Goal: Task Accomplishment & Management: Manage account settings

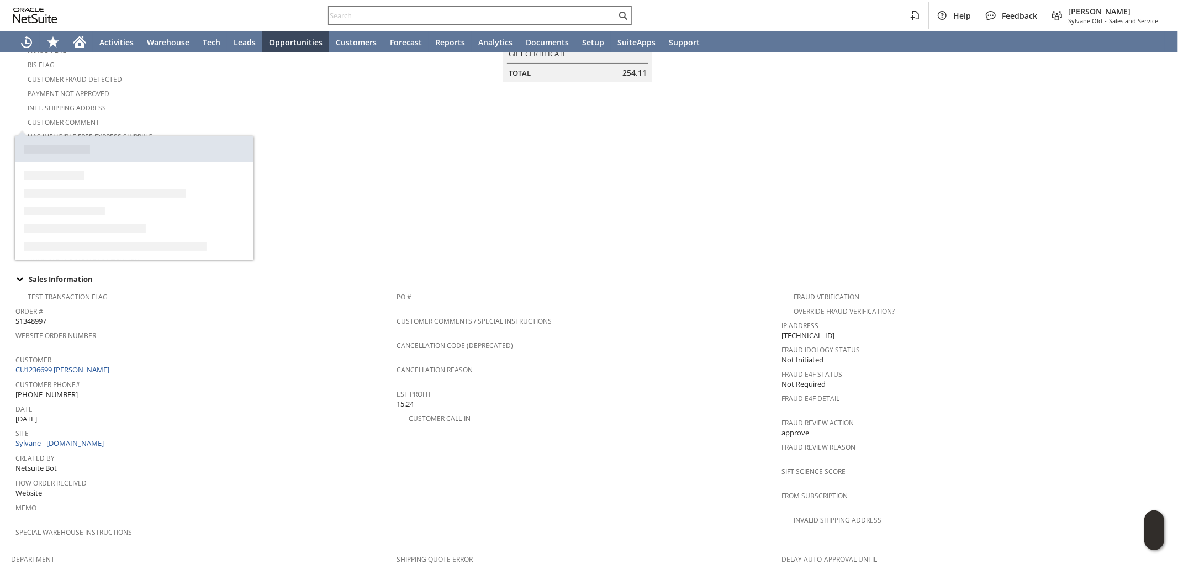
scroll to position [183, 0]
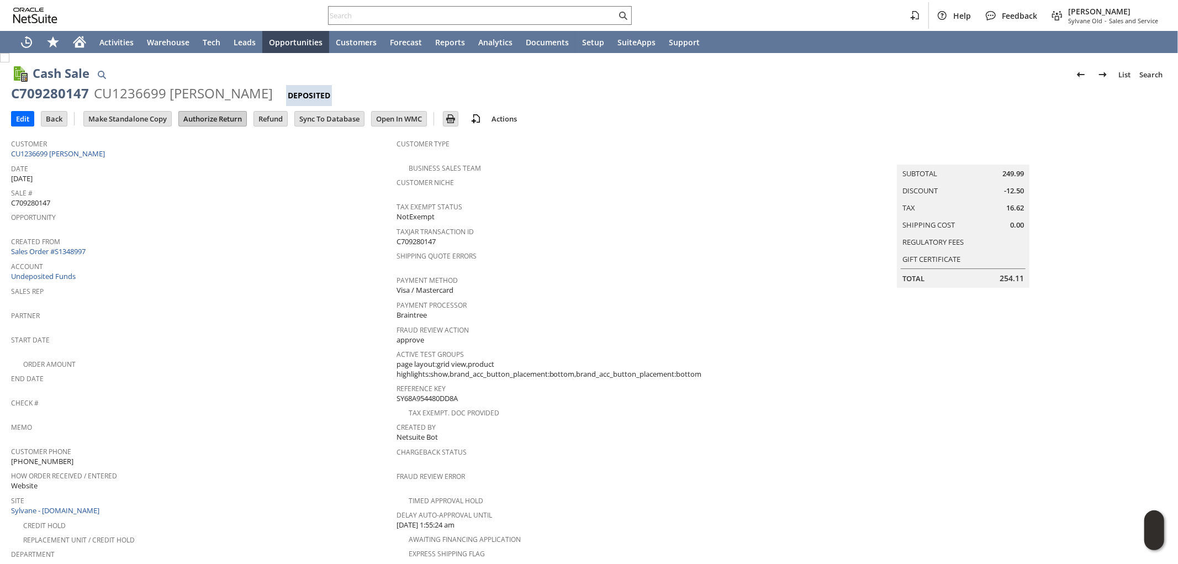
click at [210, 120] on input "Authorize Return" at bounding box center [212, 119] width 67 height 14
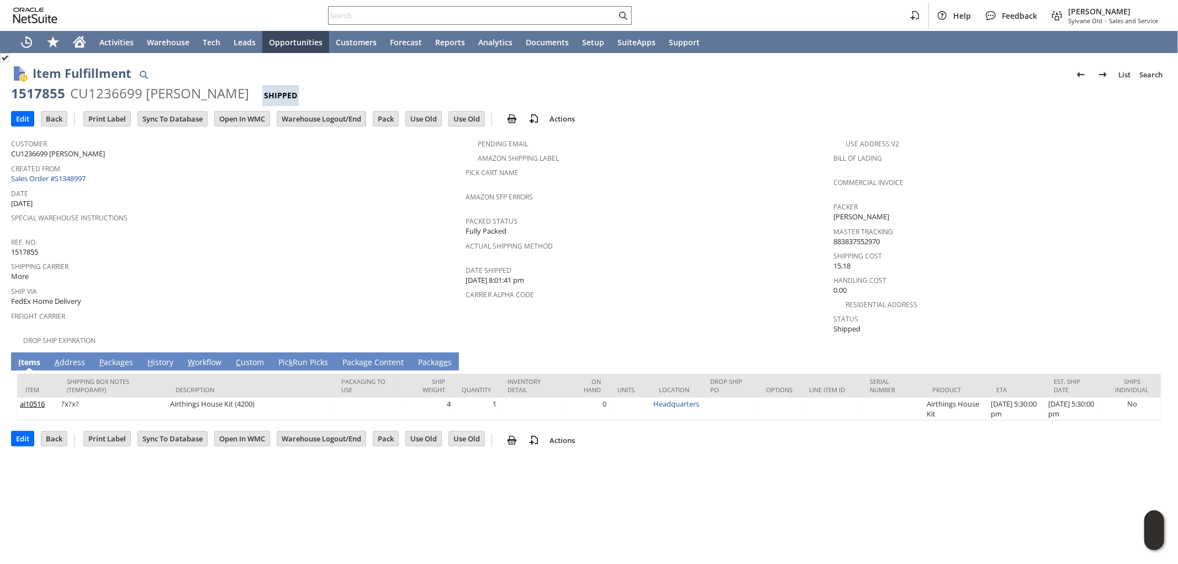
click at [73, 357] on link "A ddress" at bounding box center [70, 363] width 36 height 12
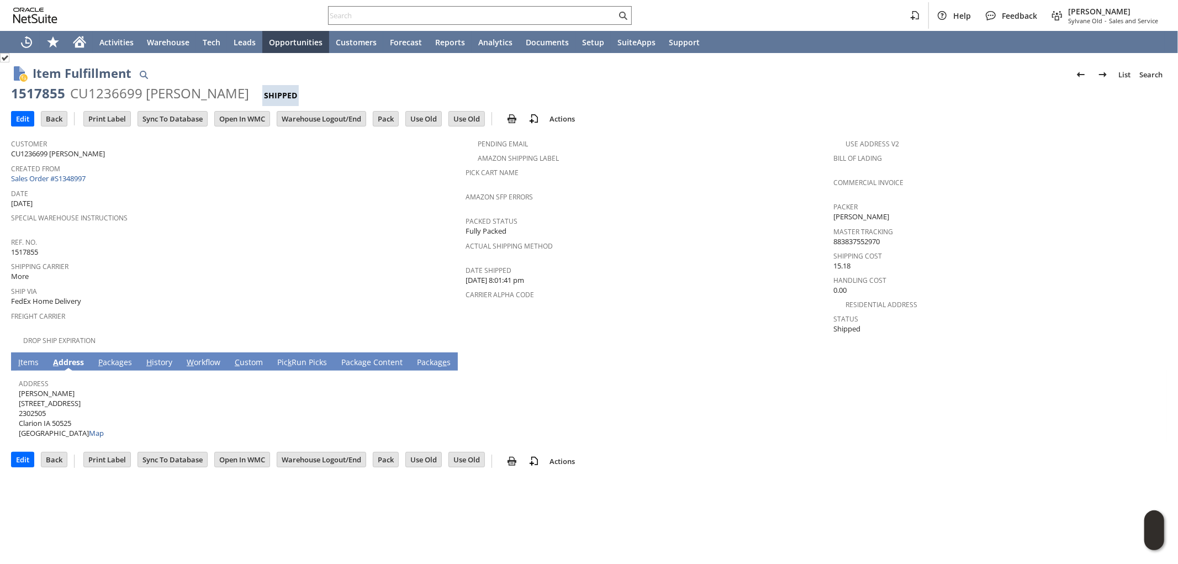
drag, startPoint x: 57, startPoint y: 382, endPoint x: 19, endPoint y: 384, distance: 38.7
click at [19, 388] on span "Colton Hill 403 1st Ave SE 2302505 Clarion IA 50525 United States Map" at bounding box center [61, 413] width 85 height 50
copy span "[PERSON_NAME]"
drag, startPoint x: 68, startPoint y: 392, endPoint x: 19, endPoint y: 395, distance: 49.2
click at [19, 395] on span "Colton Hill 403 1st Ave SE 2302505 Clarion IA 50525 United States Map" at bounding box center [61, 413] width 85 height 50
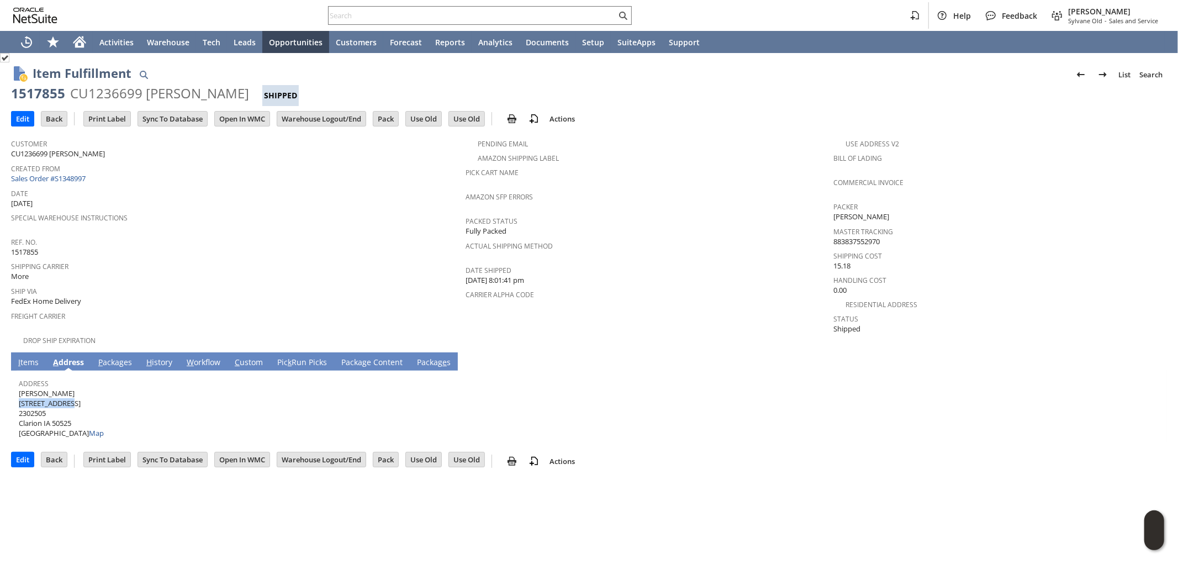
copy span "[STREET_ADDRESS]"
drag, startPoint x: 40, startPoint y: 384, endPoint x: 19, endPoint y: 385, distance: 21.0
click at [19, 388] on span "Colton Hill 403 1st Ave SE 2302505 Clarion IA 50525 United States Map" at bounding box center [61, 413] width 85 height 50
copy span "[PERSON_NAME]"
drag, startPoint x: 53, startPoint y: 410, endPoint x: 72, endPoint y: 411, distance: 19.4
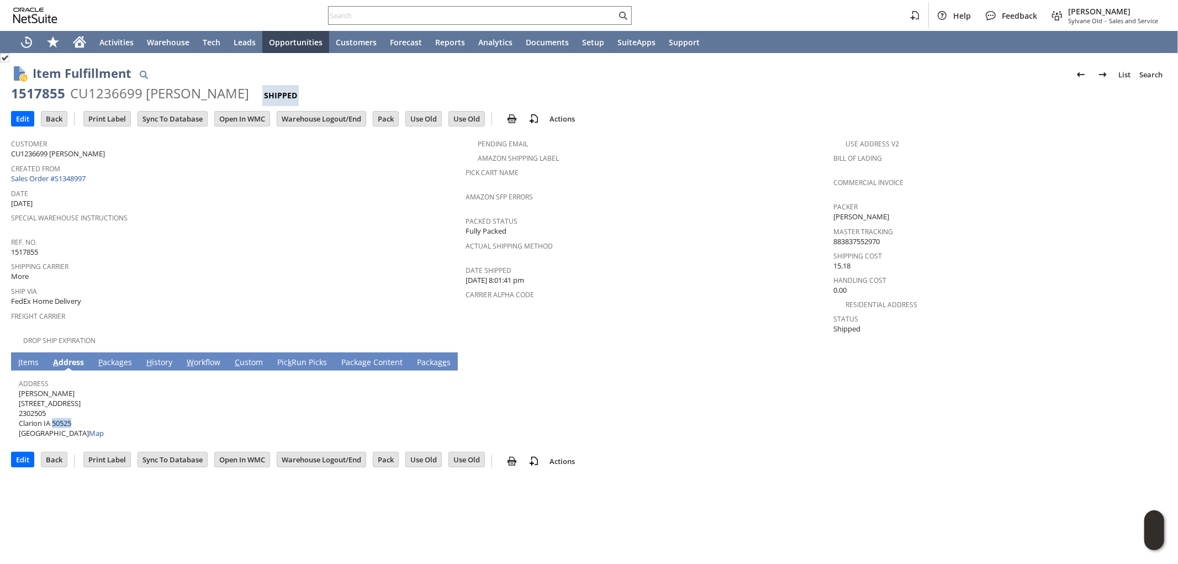
click at [72, 411] on span "Colton Hill 403 1st Ave SE 2302505 Clarion IA 50525 United States Map" at bounding box center [61, 413] width 85 height 50
copy span "50525"
drag, startPoint x: 43, startPoint y: 409, endPoint x: 21, endPoint y: 412, distance: 21.8
click at [21, 412] on span "Colton Hill 403 1st Ave SE 2302505 Clarion IA 50525 United States Map" at bounding box center [61, 413] width 85 height 50
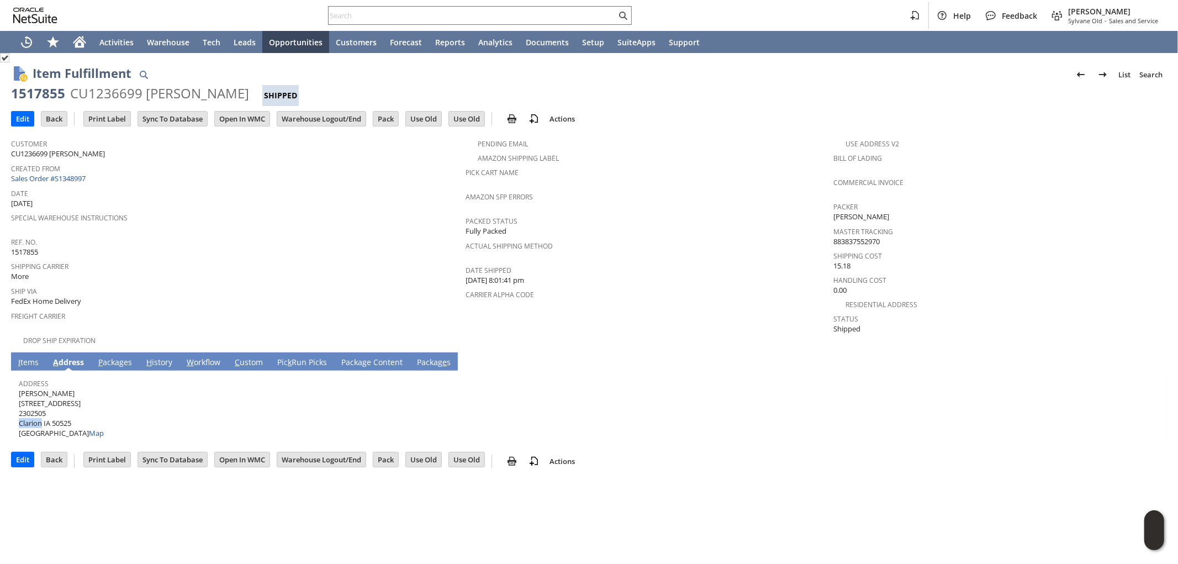
drag, startPoint x: 19, startPoint y: 412, endPoint x: 40, endPoint y: 412, distance: 21.5
click at [40, 412] on span "Colton Hill 403 1st Ave SE 2302505 Clarion IA 50525 United States Map" at bounding box center [61, 413] width 85 height 50
copy span "Clarion"
click at [123, 357] on link "P ackages" at bounding box center [115, 363] width 39 height 12
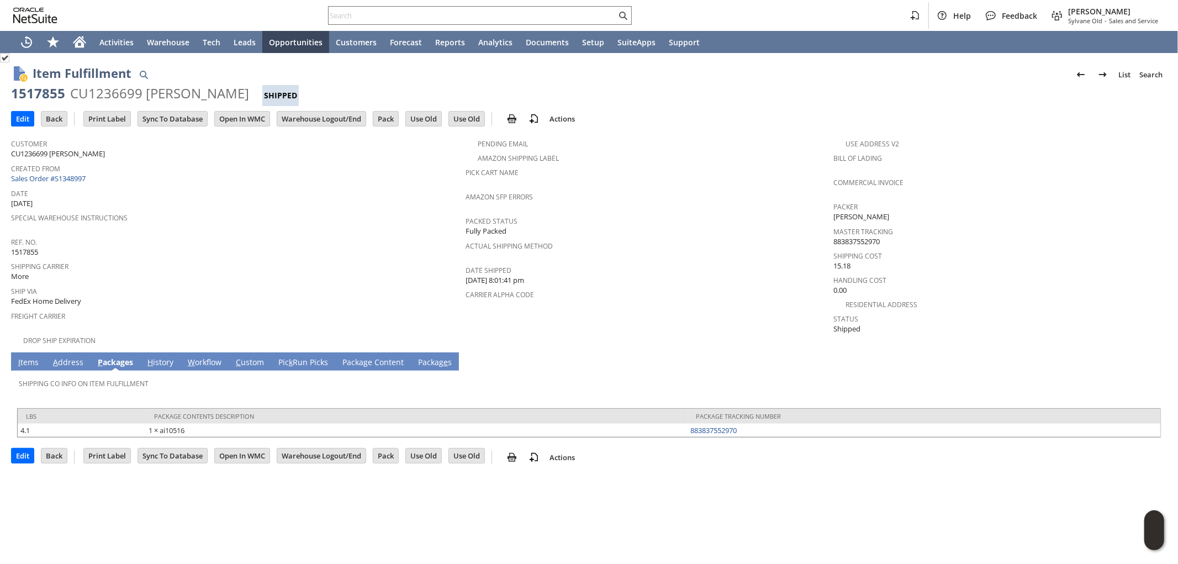
click at [30, 357] on link "I tems" at bounding box center [28, 363] width 26 height 12
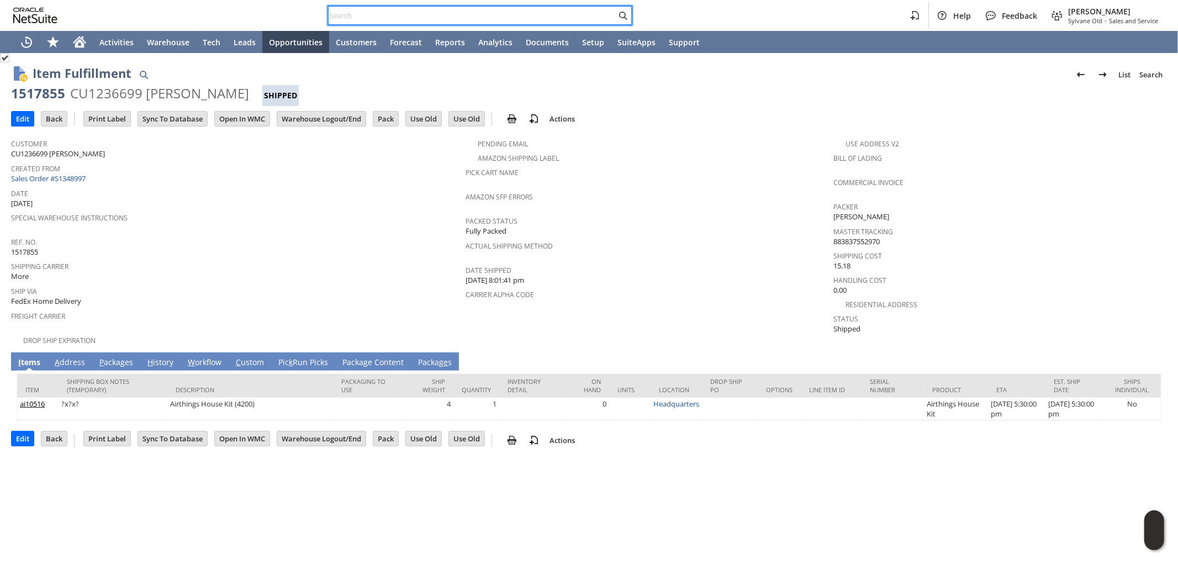
click at [539, 15] on input "text" at bounding box center [472, 15] width 288 height 13
paste input "RA89084"
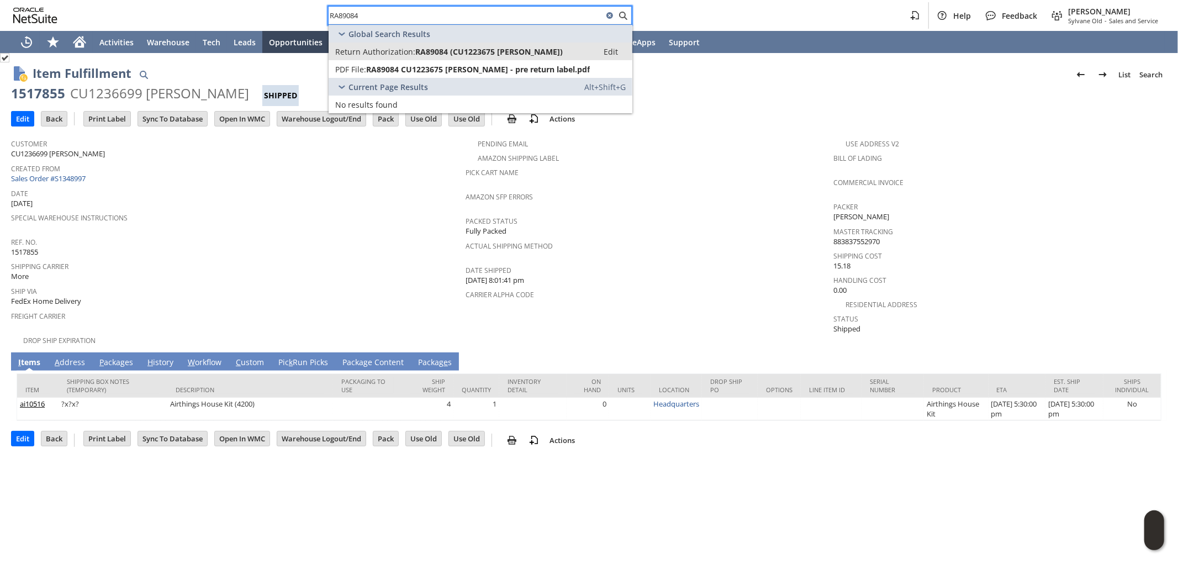
type input "RA89084"
click at [432, 49] on span "RA89084 (CU1223675 Steven Kerner)" at bounding box center [488, 51] width 147 height 10
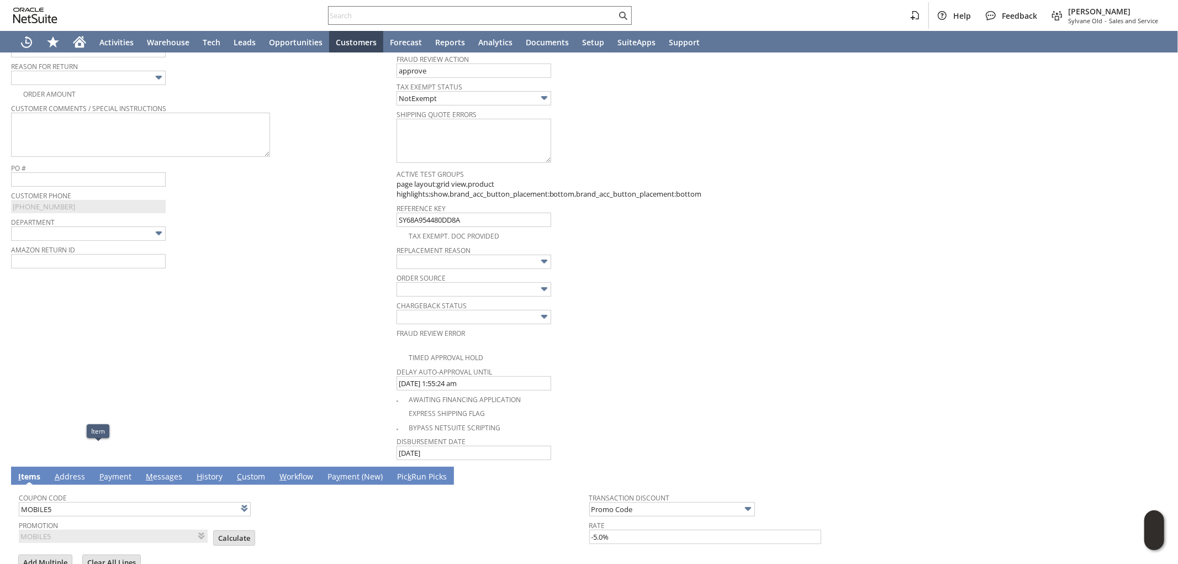
scroll to position [275, 0]
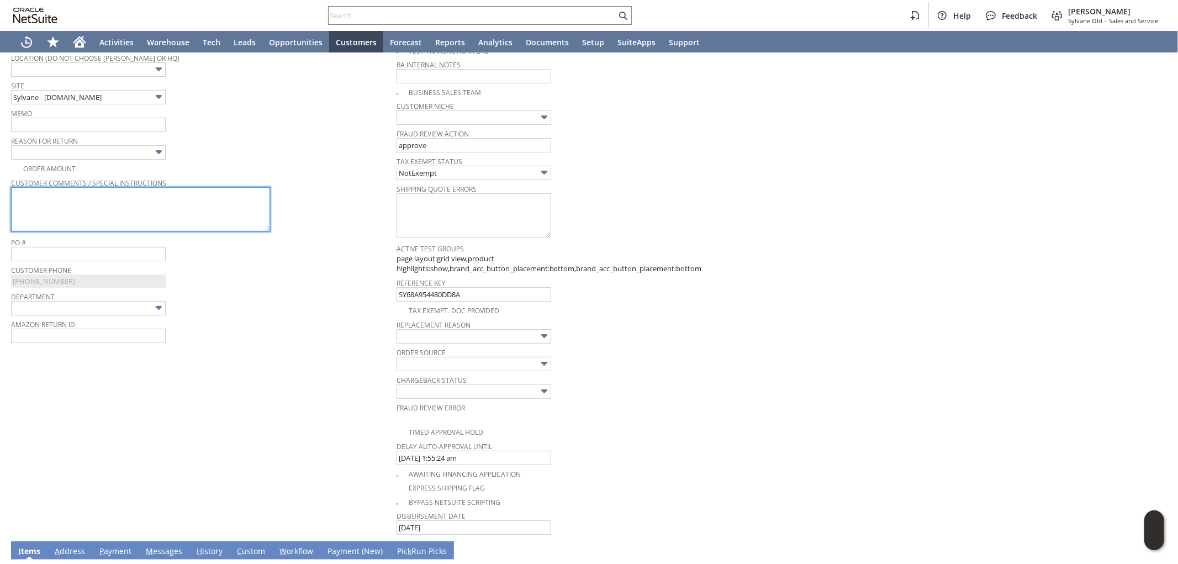
click at [109, 212] on textarea at bounding box center [140, 209] width 259 height 44
paste textarea "I went to setup my Airthings units that were delivered today and when I got to …"
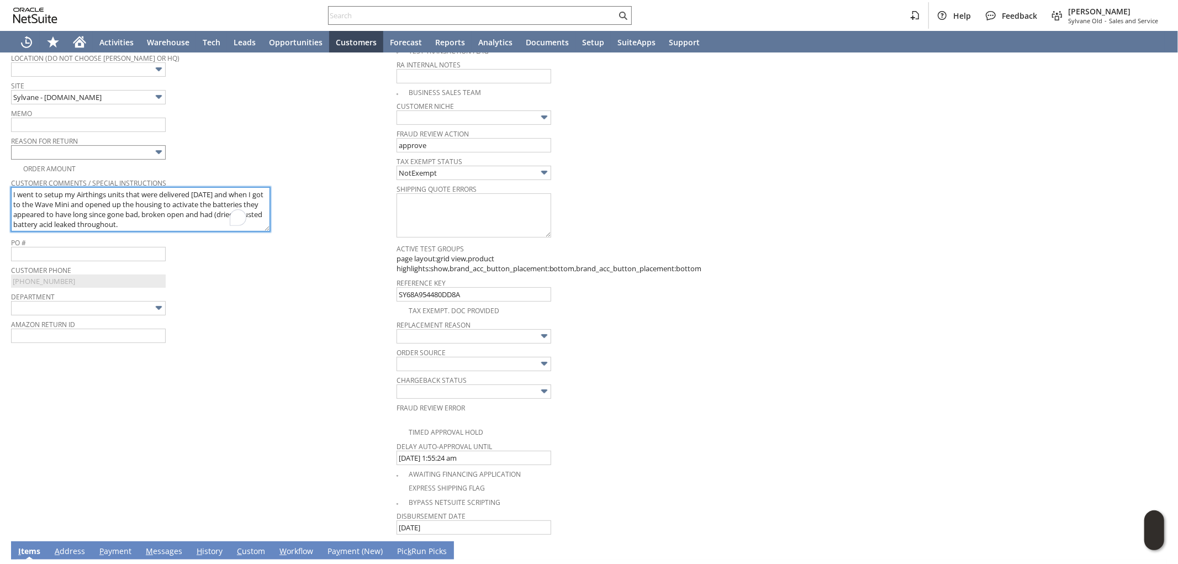
type textarea "I went to setup my Airthings units that were delivered today and when I got to …"
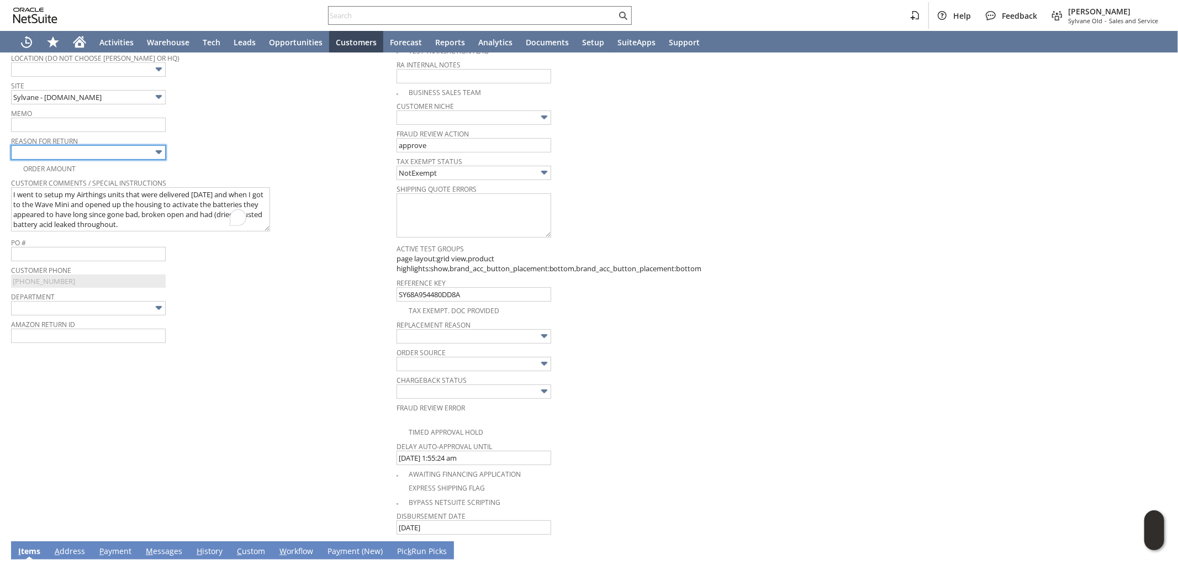
click at [75, 146] on input "text" at bounding box center [88, 152] width 155 height 14
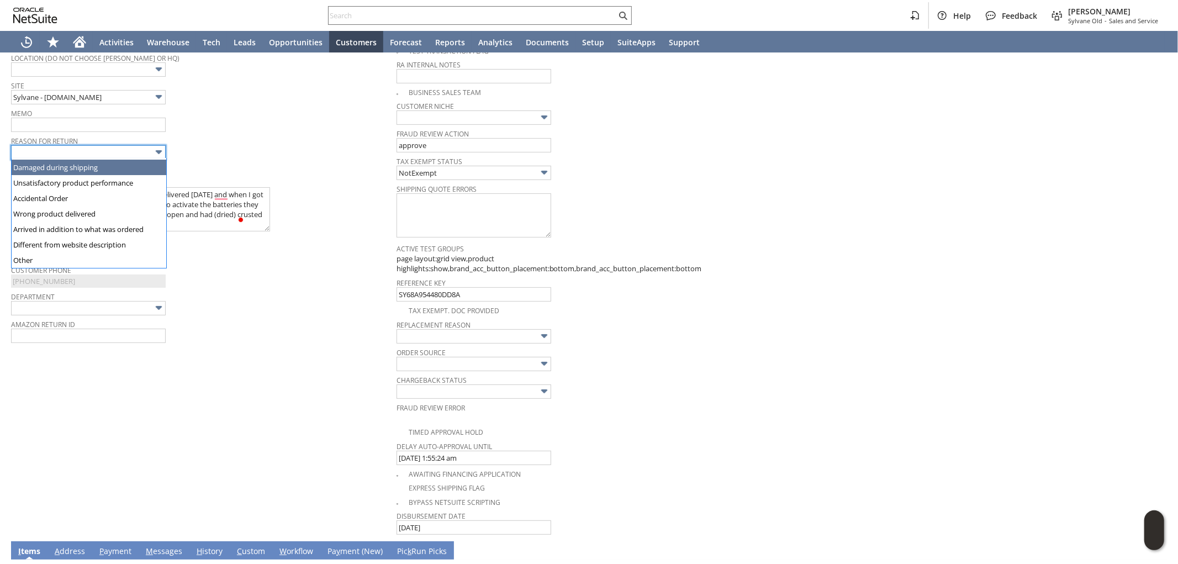
scroll to position [61, 0]
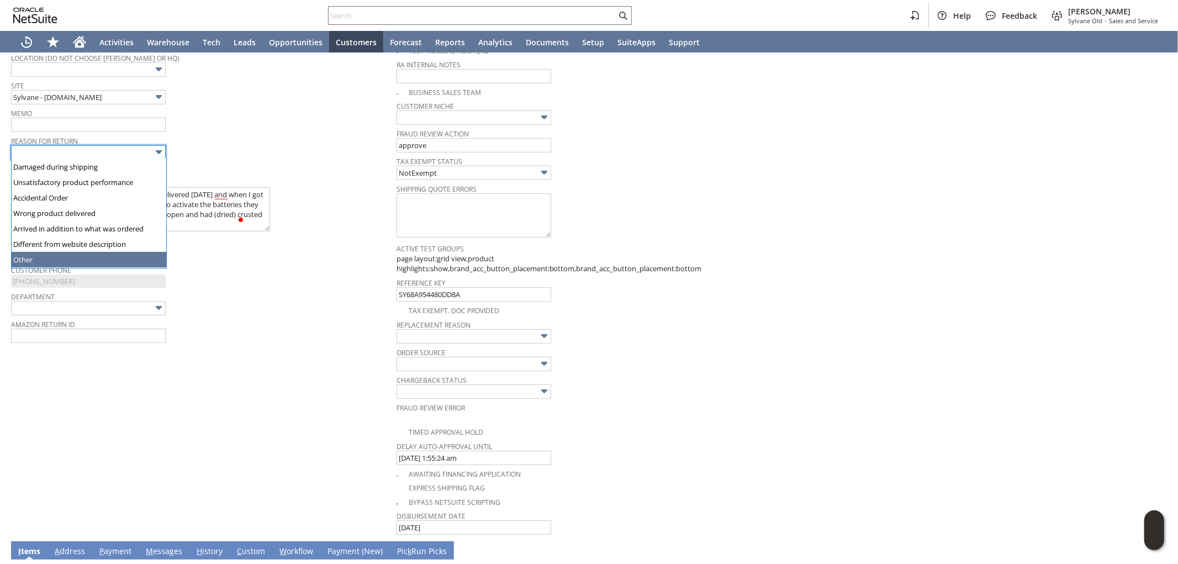
type input "Other"
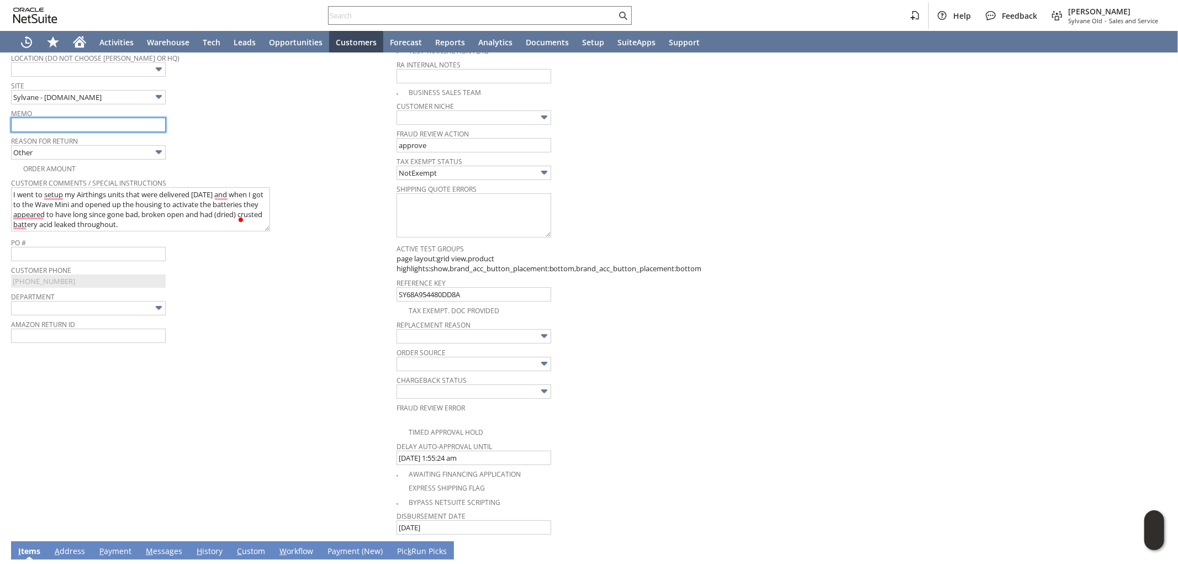
click at [61, 130] on input "text" at bounding box center [88, 125] width 155 height 14
type input "Refund once received"
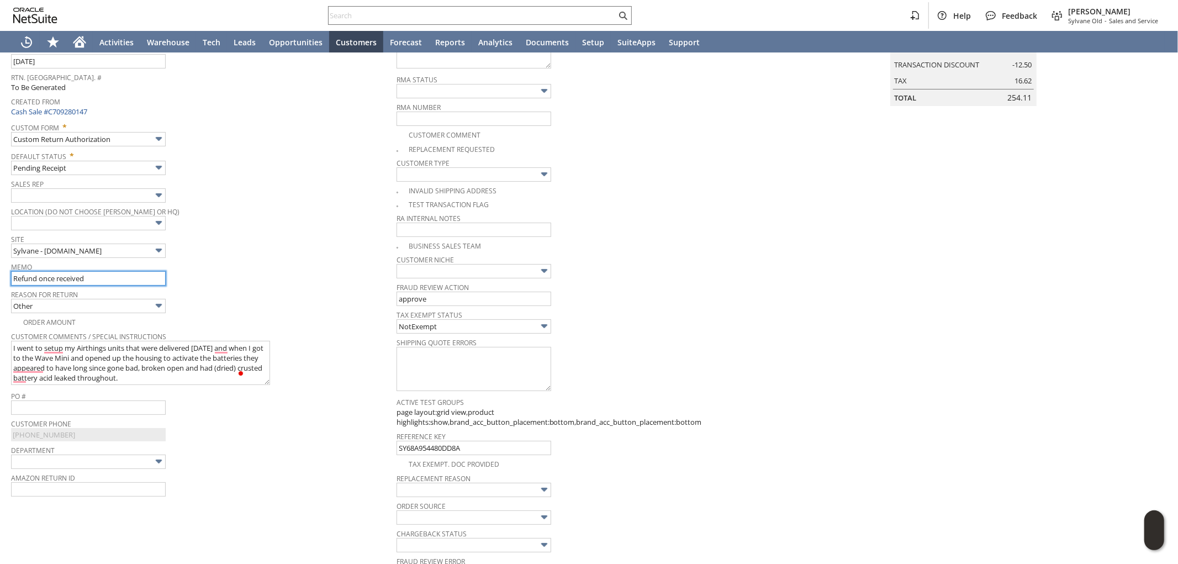
scroll to position [91, 0]
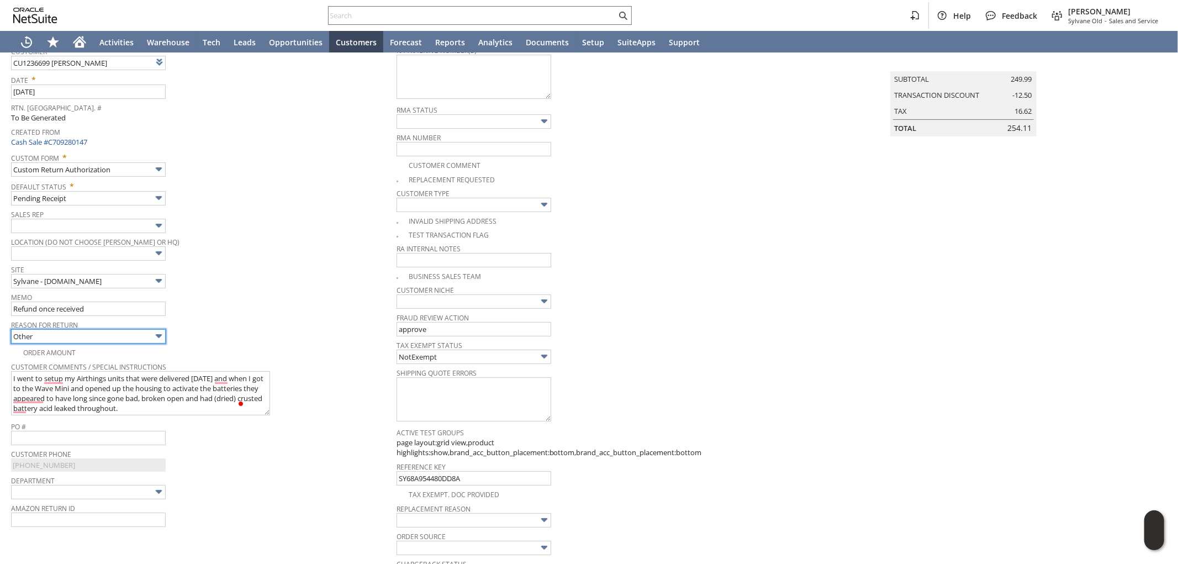
click at [94, 340] on input "Other" at bounding box center [88, 336] width 155 height 14
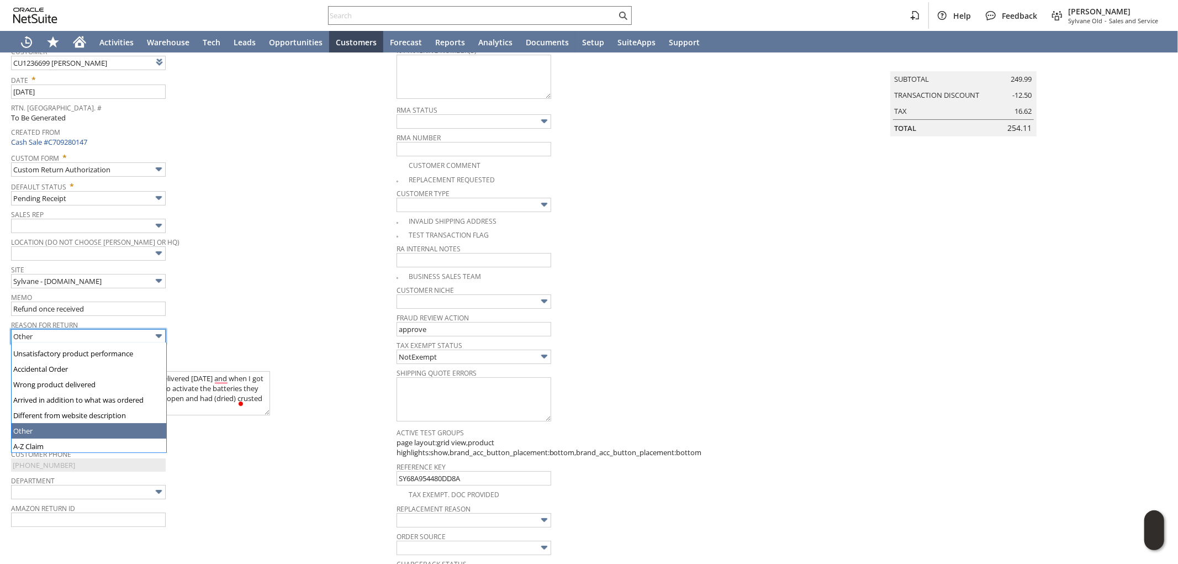
click at [96, 334] on input "Other" at bounding box center [88, 336] width 155 height 14
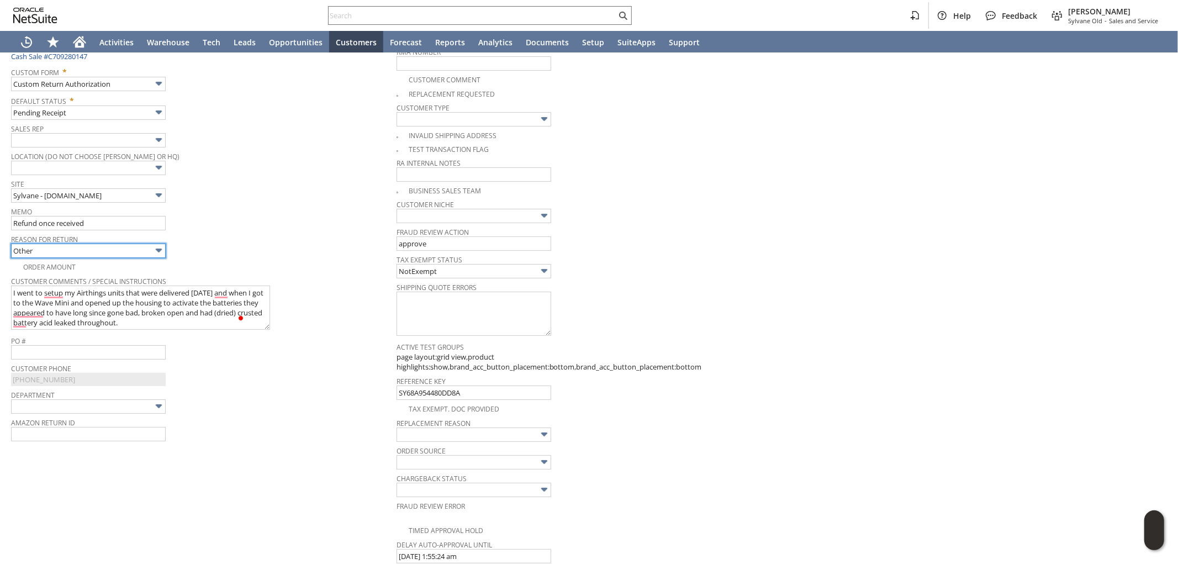
scroll to position [0, 0]
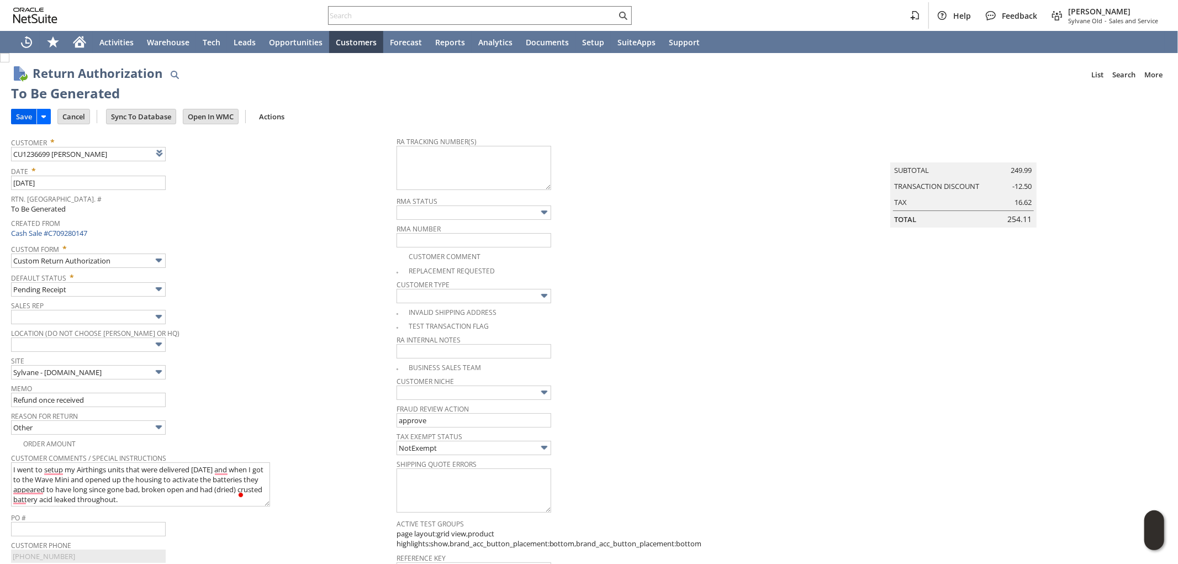
click at [20, 116] on input "Save" at bounding box center [24, 116] width 25 height 14
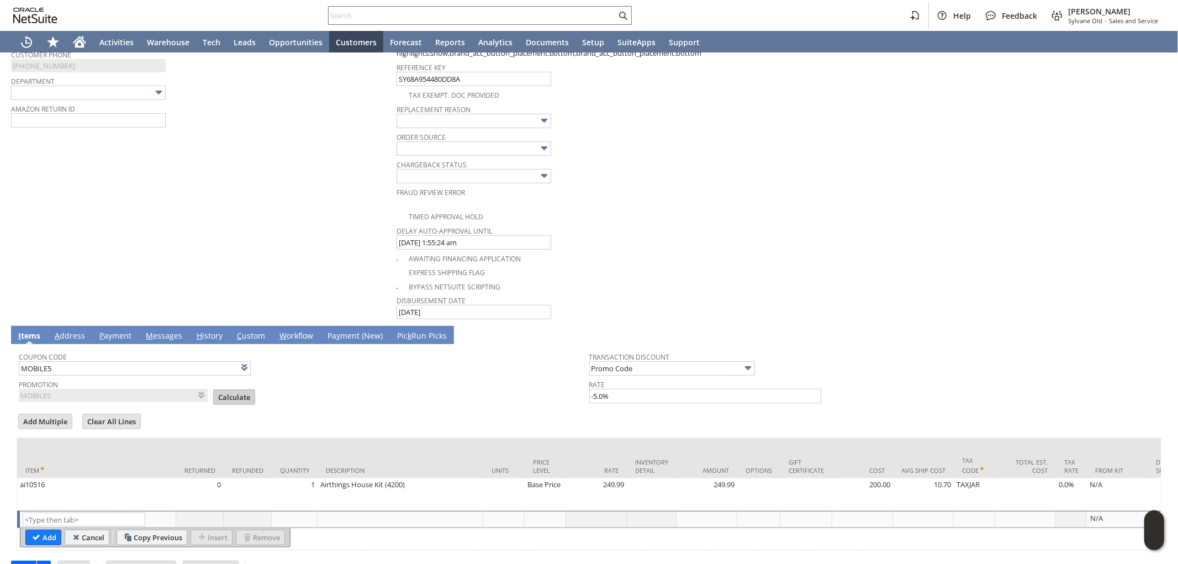
click at [234, 393] on input "Calculate" at bounding box center [234, 397] width 41 height 14
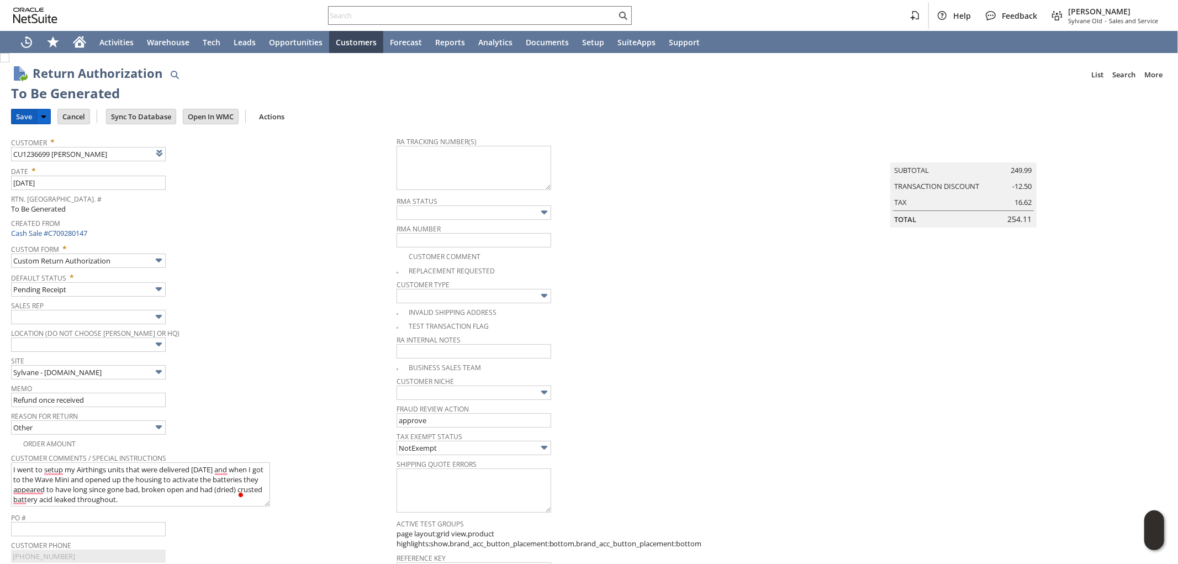
click at [28, 112] on input "Save" at bounding box center [24, 116] width 25 height 14
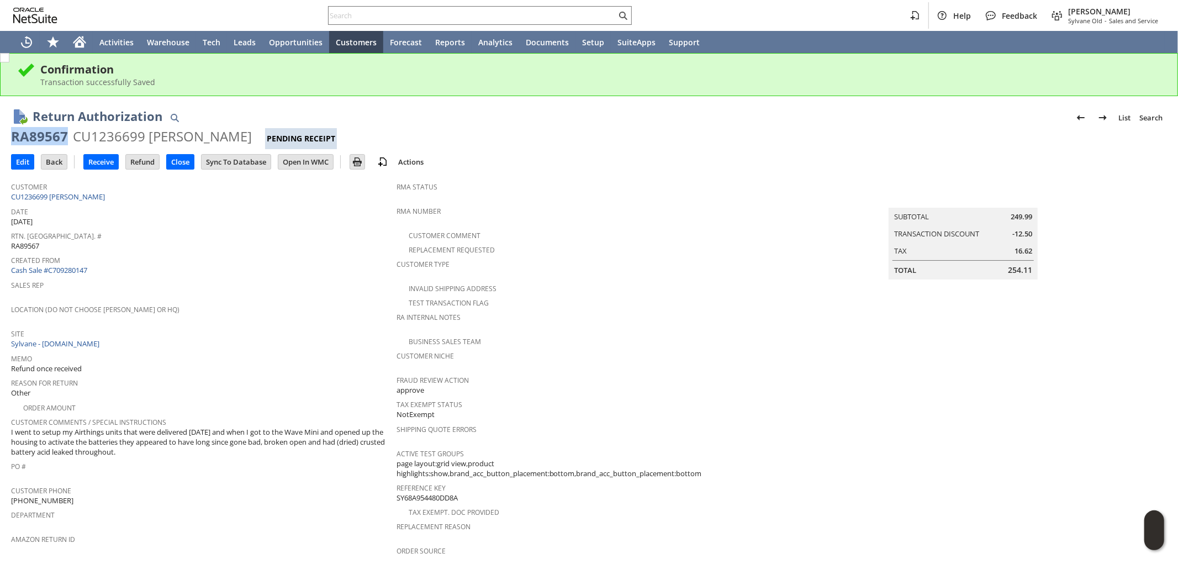
drag, startPoint x: 67, startPoint y: 138, endPoint x: 14, endPoint y: 136, distance: 53.0
click at [14, 136] on div "RA89567 CU1236699 [PERSON_NAME] Pending Receipt" at bounding box center [589, 139] width 1156 height 22
copy div "RA89567"
click at [18, 161] on input "Edit" at bounding box center [23, 162] width 22 height 14
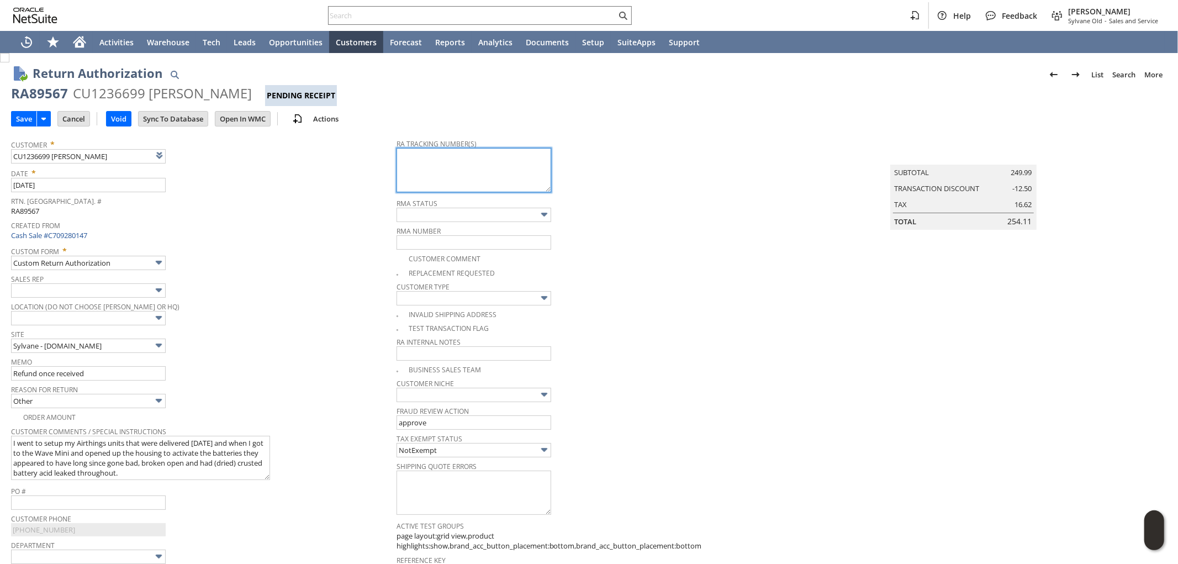
click at [449, 168] on textarea at bounding box center [473, 170] width 155 height 44
paste textarea "791930380739"
type textarea "791930380739 - email"
click at [25, 119] on input "Save" at bounding box center [24, 119] width 25 height 14
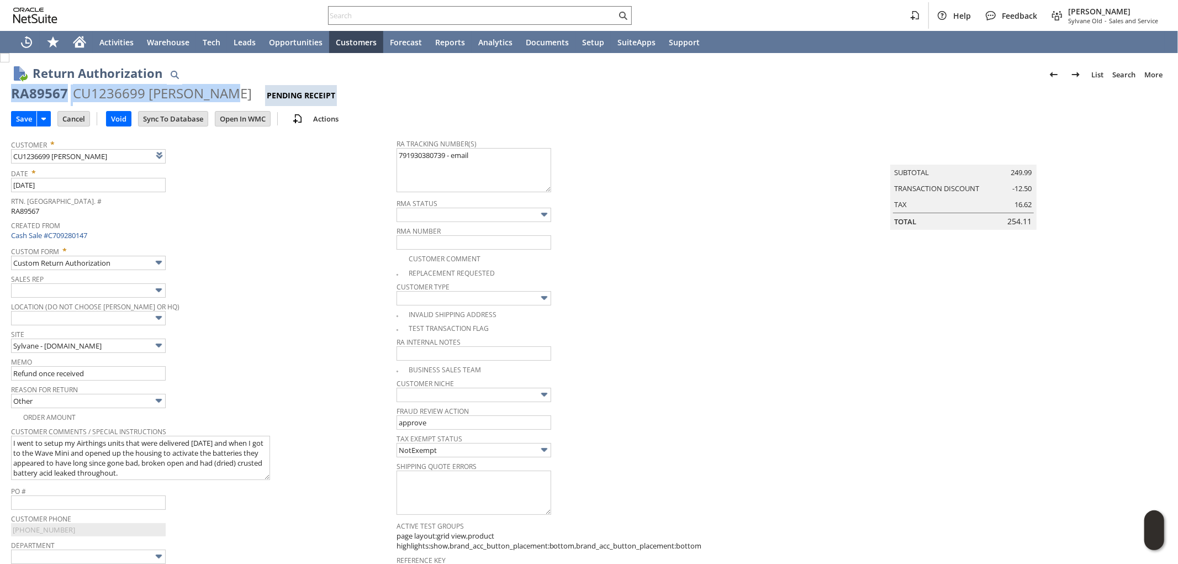
drag, startPoint x: 20, startPoint y: 95, endPoint x: 210, endPoint y: 89, distance: 189.4
click at [210, 89] on div "RA89567 CU1236699 Colton Hill Pending Receipt" at bounding box center [589, 95] width 1156 height 22
copy div "RA89567 CU1236699 Colton Hill"
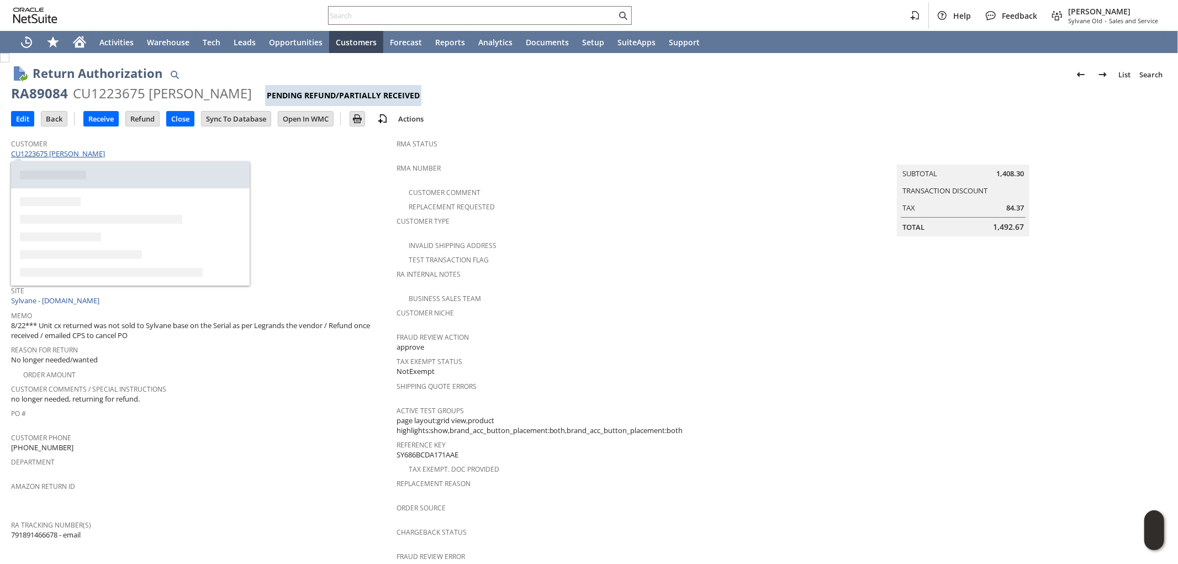
click at [83, 155] on link "CU1223675 [PERSON_NAME]" at bounding box center [59, 154] width 97 height 10
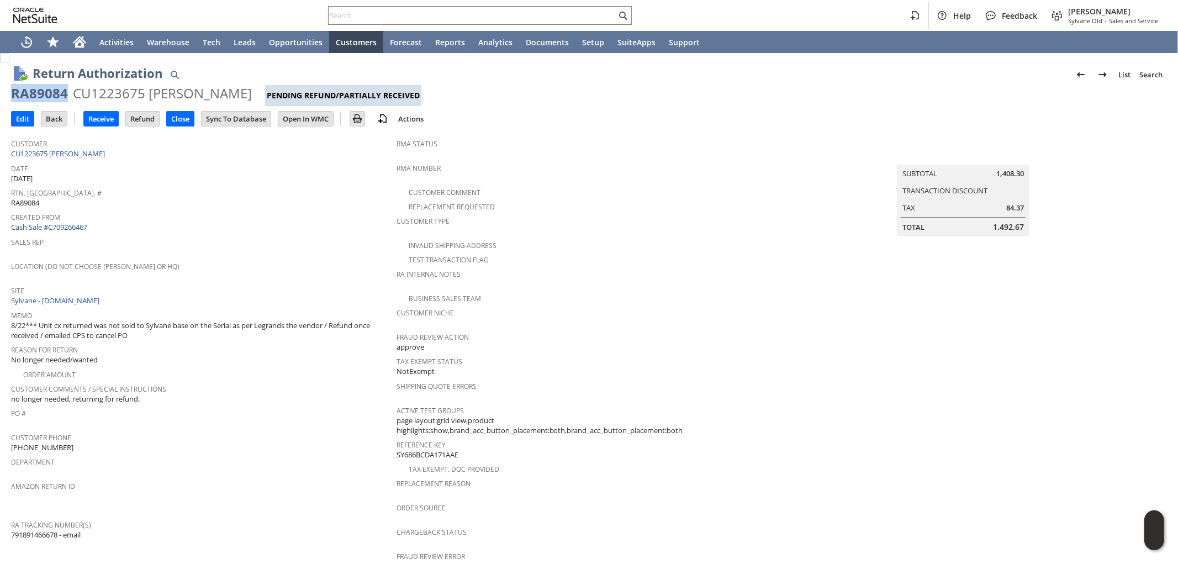
drag, startPoint x: 67, startPoint y: 94, endPoint x: 12, endPoint y: 97, distance: 55.3
click at [12, 97] on div "RA89084 CU1223675 Steven Kerner Pending Refund/Partially Received" at bounding box center [589, 95] width 1156 height 22
copy div "RA89084"
click at [23, 118] on input "Edit" at bounding box center [23, 119] width 22 height 14
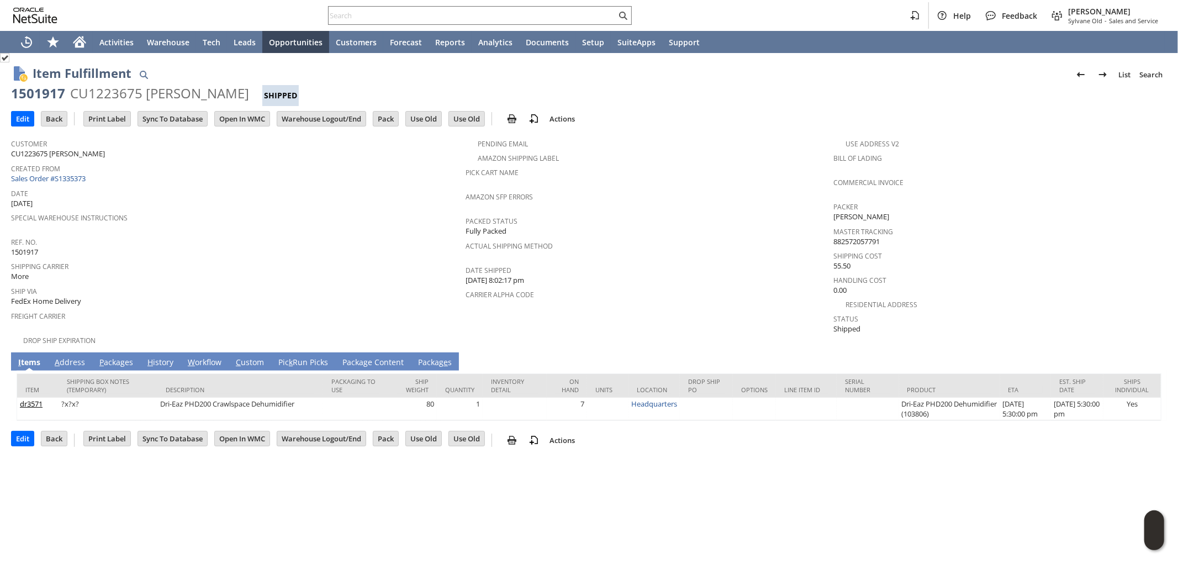
click at [77, 357] on link "A ddress" at bounding box center [70, 363] width 36 height 12
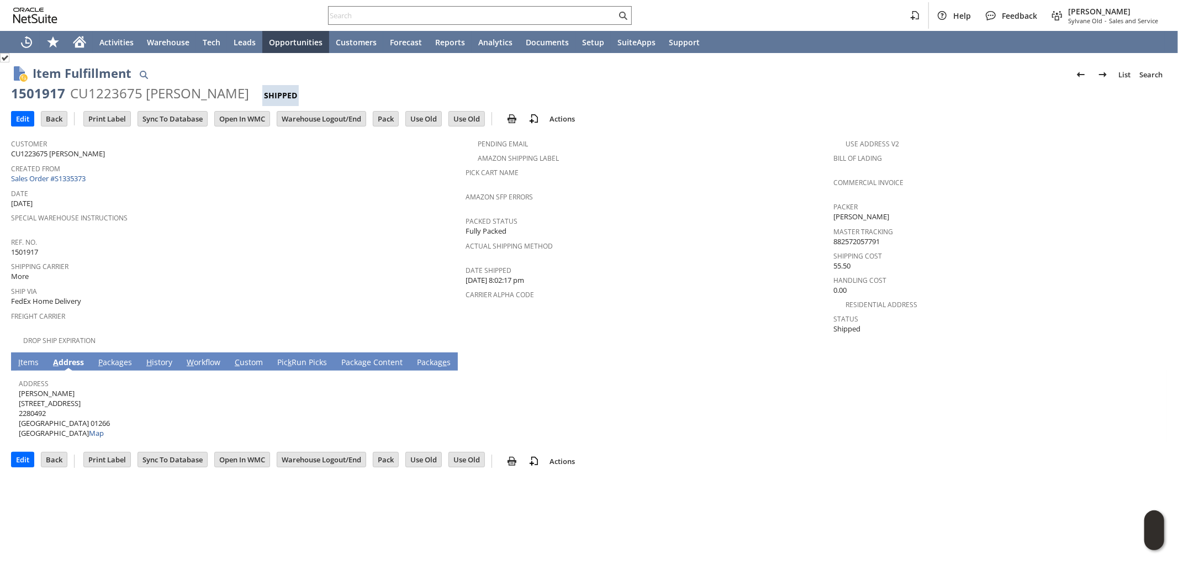
drag, startPoint x: 65, startPoint y: 386, endPoint x: 18, endPoint y: 385, distance: 47.0
click at [19, 388] on span "Steven Kerner 16 Albany Rd 2280492 West Stockbridge MA 01266 United States Map" at bounding box center [64, 413] width 91 height 50
copy span "Steven Kerner"
drag, startPoint x: 70, startPoint y: 393, endPoint x: 19, endPoint y: 395, distance: 50.3
click at [19, 395] on span "Steven Kerner 16 Albany Rd 2280492 West Stockbridge MA 01266 United States Map" at bounding box center [64, 413] width 91 height 50
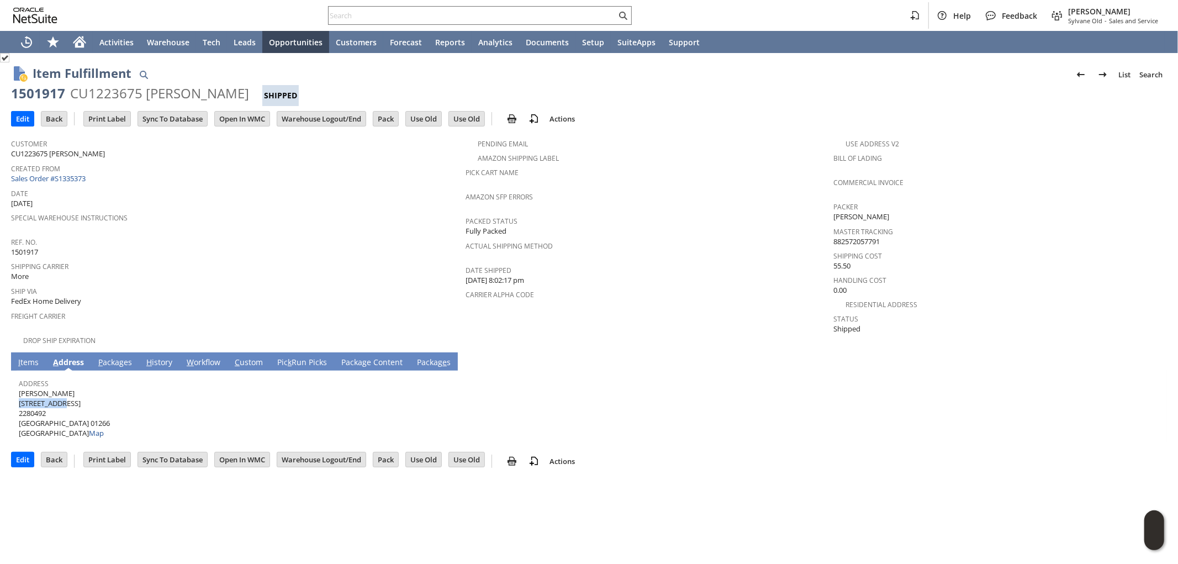
copy span "16 Albany Rd"
drag, startPoint x: 91, startPoint y: 410, endPoint x: 112, endPoint y: 412, distance: 21.1
click at [110, 412] on span "Steven Kerner 16 Albany Rd 2280492 West Stockbridge MA 01266 United States Map" at bounding box center [64, 413] width 91 height 50
copy span "01266"
drag, startPoint x: 75, startPoint y: 413, endPoint x: 20, endPoint y: 415, distance: 55.3
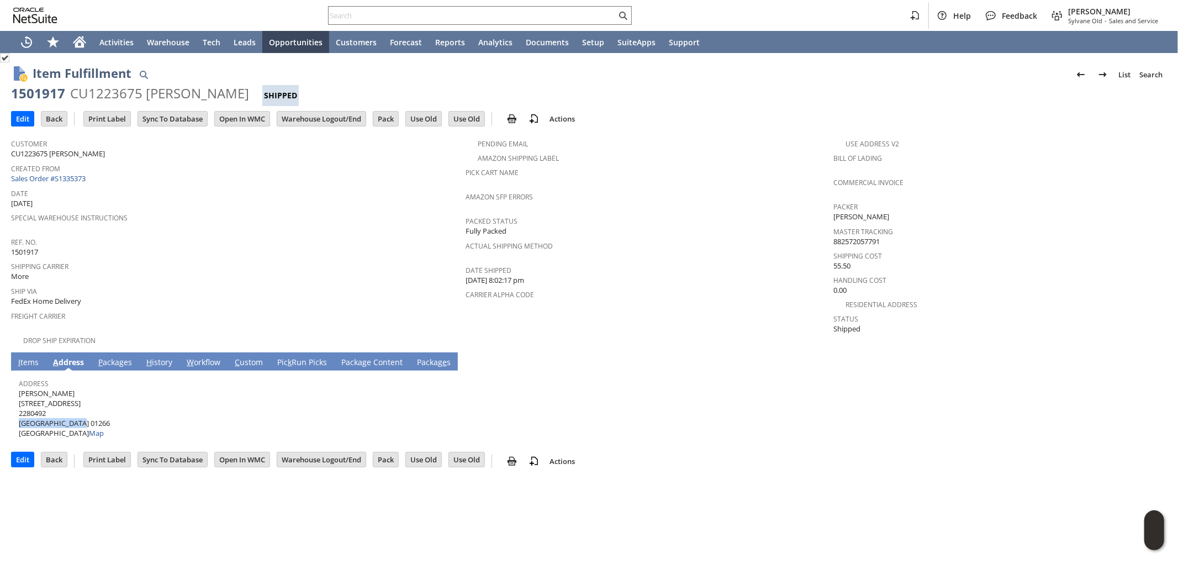
click at [20, 415] on span "Steven Kerner 16 Albany Rd 2280492 West Stockbridge MA 01266 United States Map" at bounding box center [64, 413] width 91 height 50
copy span "West Stockbridge"
click at [109, 357] on link "P ackages" at bounding box center [115, 363] width 39 height 12
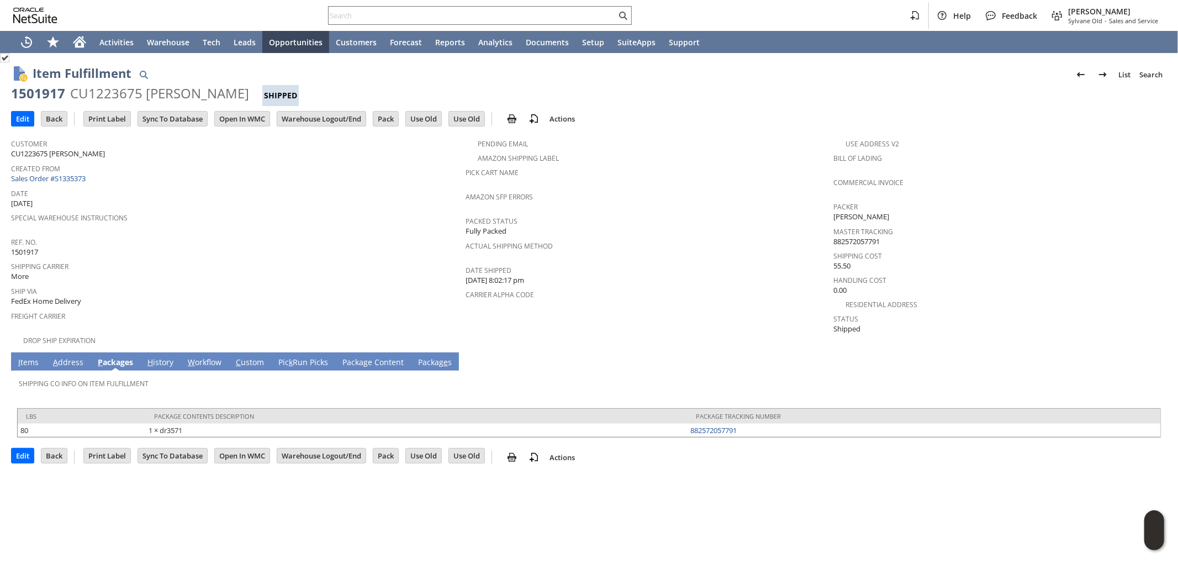
click at [28, 352] on td "I tems" at bounding box center [28, 361] width 35 height 18
click at [28, 357] on link "I tems" at bounding box center [28, 363] width 26 height 12
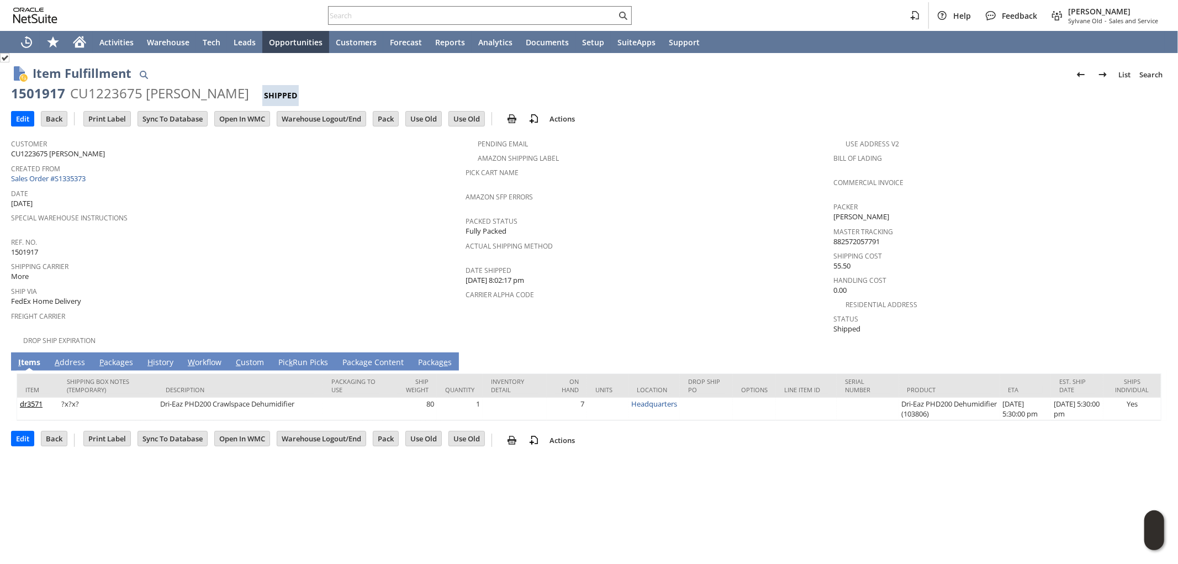
click at [62, 357] on link "A ddress" at bounding box center [70, 363] width 36 height 12
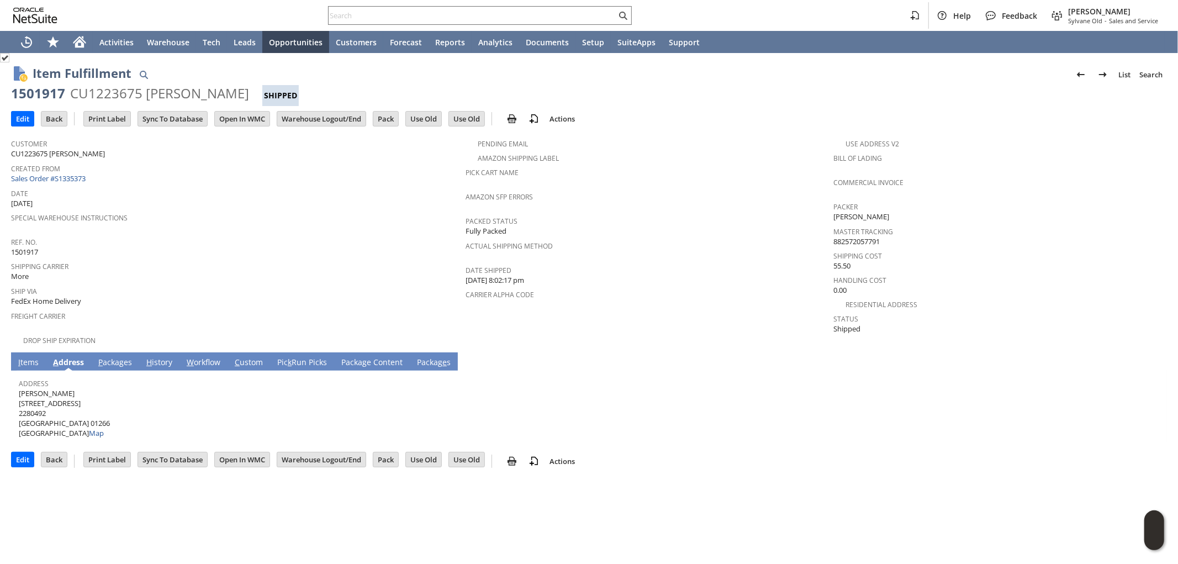
drag, startPoint x: 65, startPoint y: 382, endPoint x: 19, endPoint y: 383, distance: 45.8
click at [19, 388] on span "Steven Kerner 16 Albany Rd 2280492 West Stockbridge MA 01266 United States Map" at bounding box center [64, 413] width 91 height 50
copy span "Steven Kerner"
drag, startPoint x: 91, startPoint y: 411, endPoint x: 110, endPoint y: 411, distance: 19.3
click at [110, 411] on span "Steven Kerner 16 Albany Rd 2280492 West Stockbridge MA 01266 United States Map" at bounding box center [64, 413] width 91 height 50
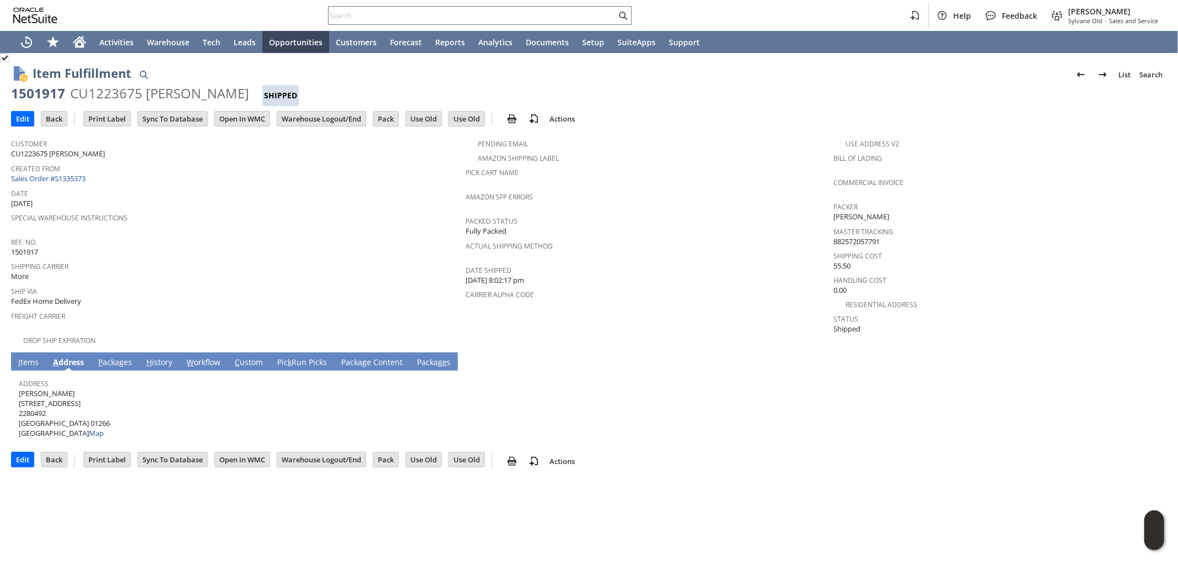
copy span "01266"
drag, startPoint x: 75, startPoint y: 411, endPoint x: 21, endPoint y: 411, distance: 54.1
click at [21, 411] on span "Steven Kerner 16 Albany Rd 2280492 West Stockbridge MA 01266 United States Map" at bounding box center [64, 413] width 91 height 50
copy span "West Stockbridge"
drag, startPoint x: 46, startPoint y: 393, endPoint x: 19, endPoint y: 392, distance: 27.6
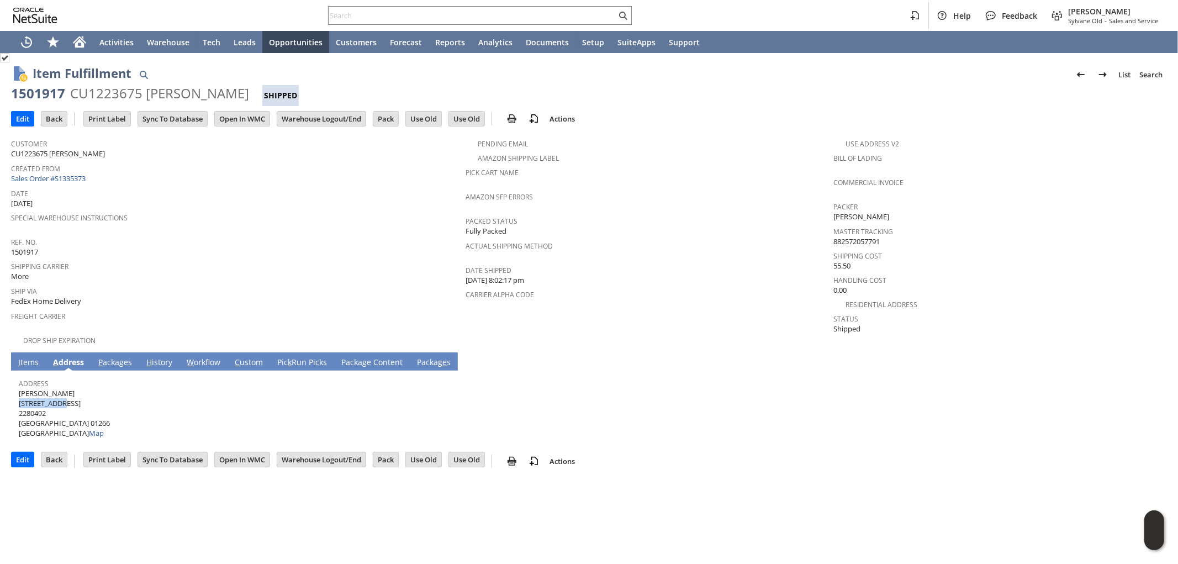
click at [19, 392] on span "Steven Kerner 16 Albany Rd 2280492 West Stockbridge MA 01266 United States Map" at bounding box center [64, 413] width 91 height 50
copy span "16 Albany Rd"
click at [115, 357] on link "P ackages" at bounding box center [115, 363] width 39 height 12
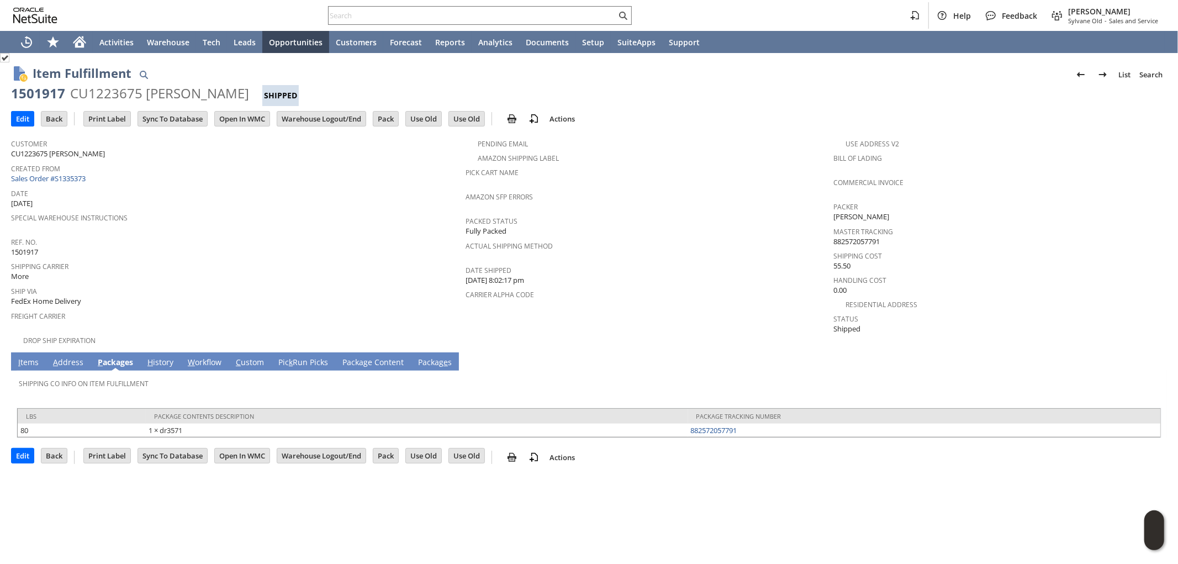
click at [24, 357] on link "I tems" at bounding box center [28, 363] width 26 height 12
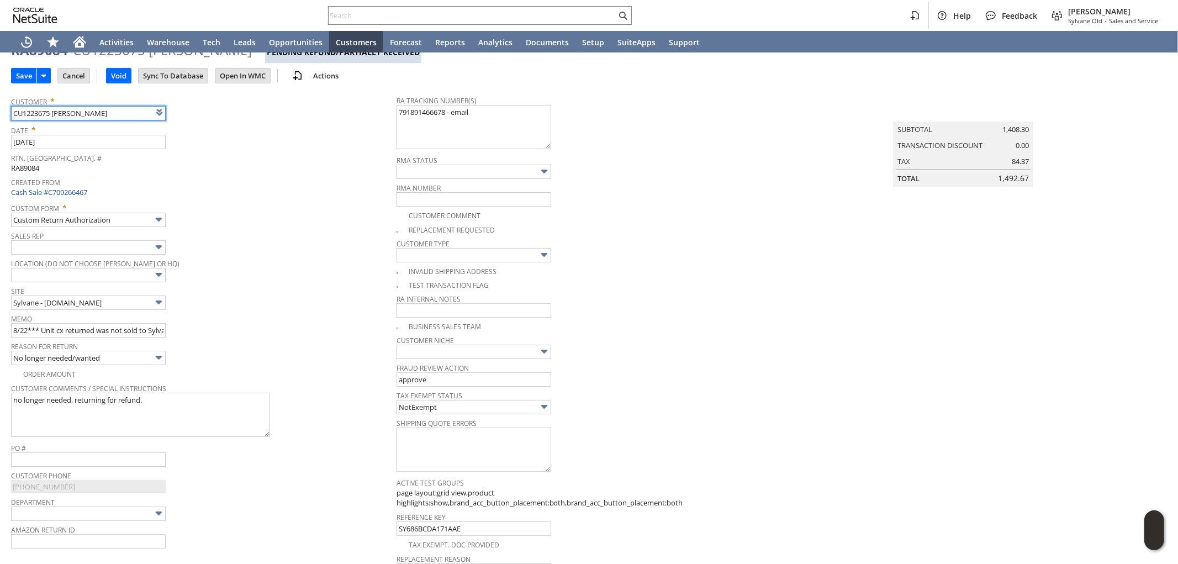
scroll to position [36, 0]
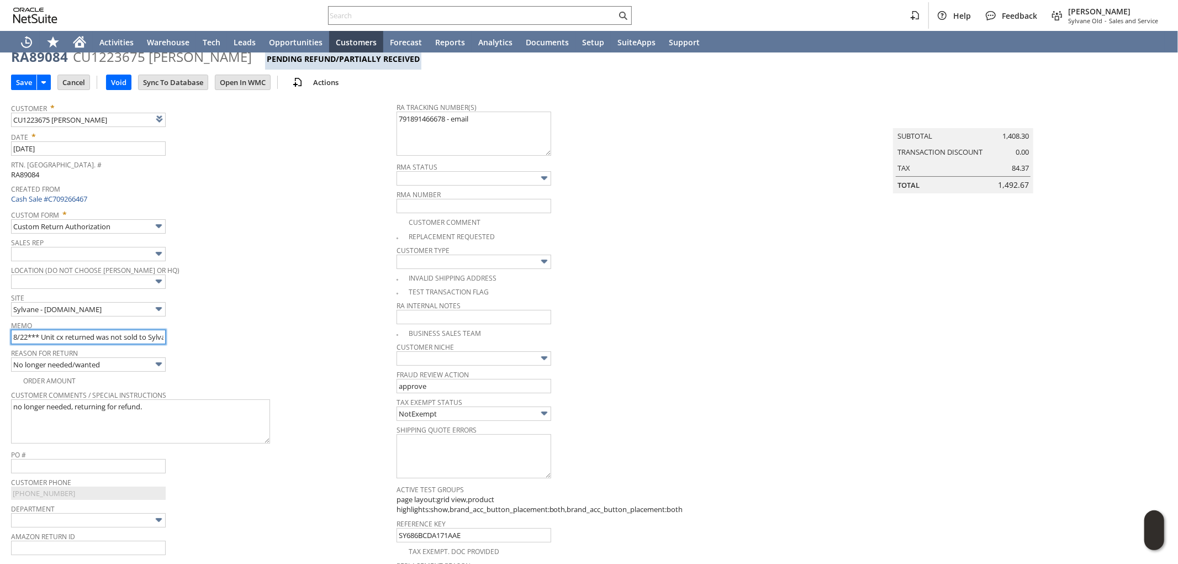
click at [15, 335] on input "8/22*** Unit cx returned was not sold to Sylvane base on the Serial as per Legr…" at bounding box center [88, 337] width 155 height 14
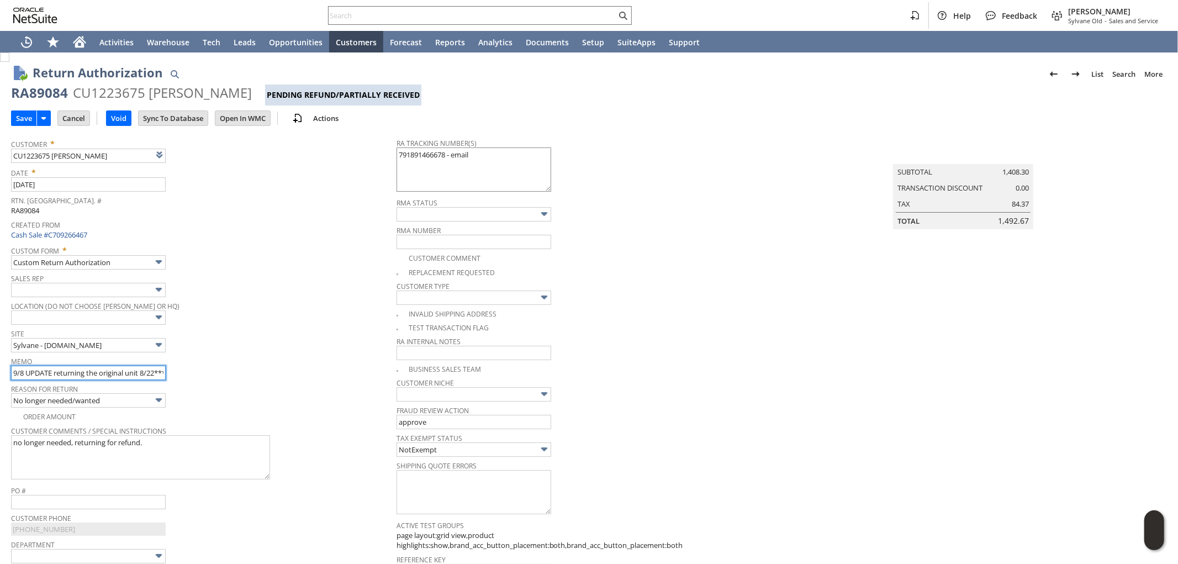
scroll to position [0, 0]
type input "9/8 UPDATE returning the original unit 8/22*** Unit cx returned was not sold to…"
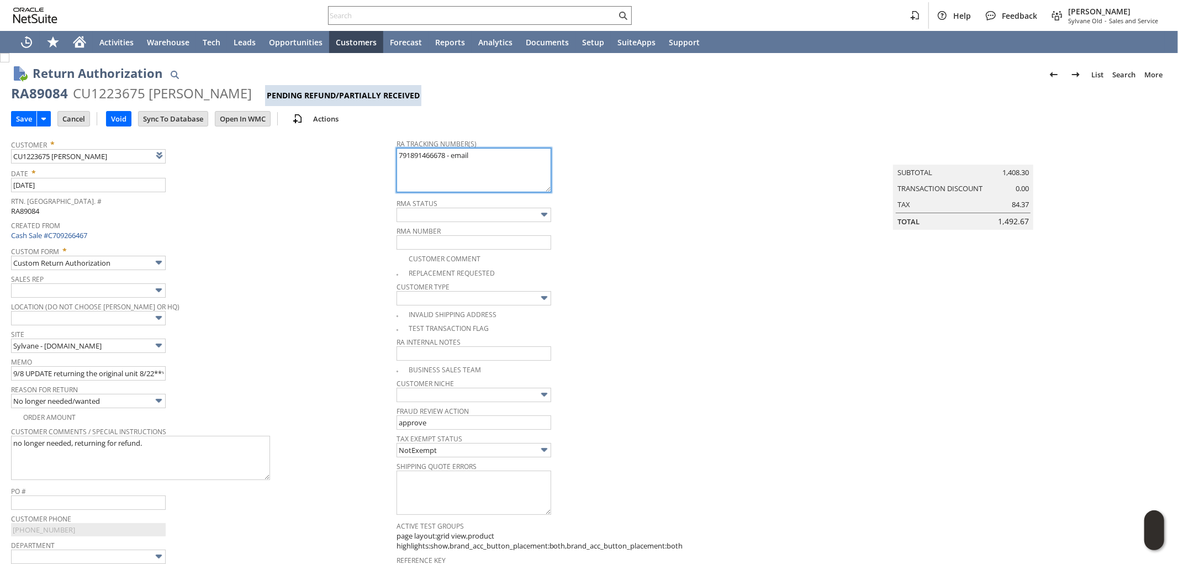
click at [485, 156] on textarea "791891466678 - email" at bounding box center [473, 170] width 155 height 44
click at [396, 158] on textarea "791891466678 - email" at bounding box center [473, 170] width 155 height 44
click at [416, 151] on textarea "791891466678 - email" at bounding box center [473, 170] width 155 height 44
paste textarea "791930388800"
type textarea "791930388800 - oriignal 791891466678 - email"
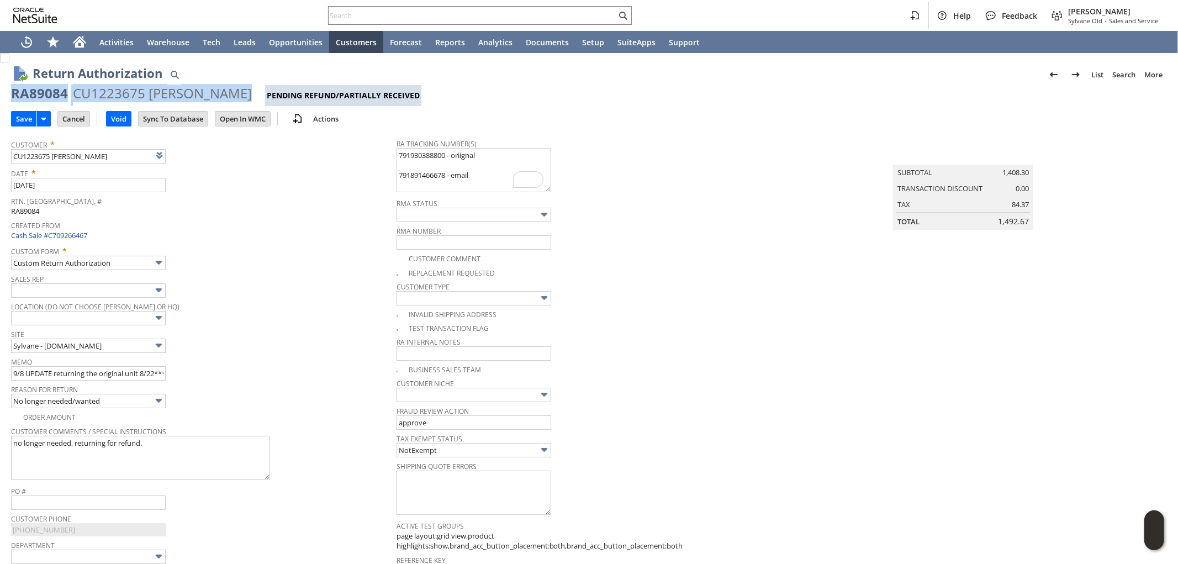
drag, startPoint x: 9, startPoint y: 90, endPoint x: 233, endPoint y: 92, distance: 224.2
copy div "RA89084 CU1223675 Steven Kerner"
click at [22, 116] on input "Save" at bounding box center [24, 119] width 25 height 14
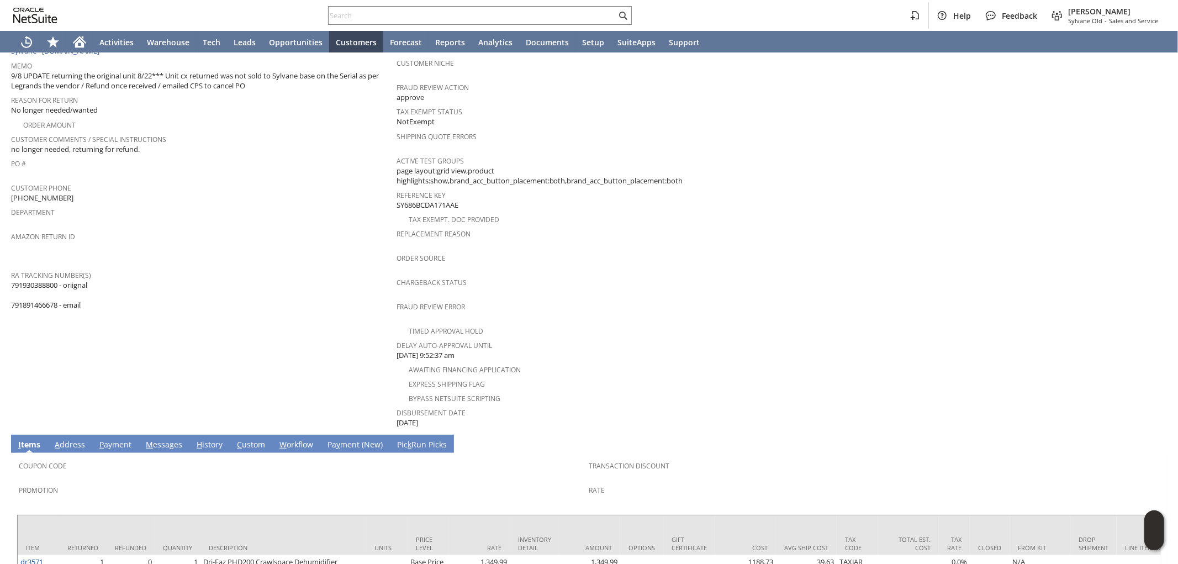
scroll to position [449, 0]
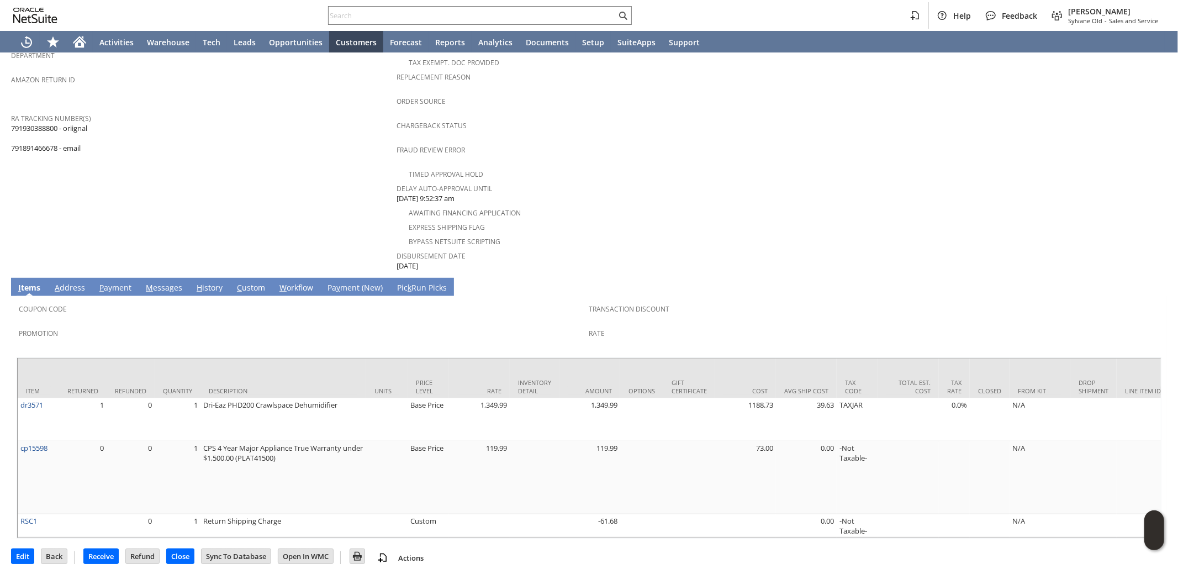
click at [200, 282] on link "H istory" at bounding box center [209, 288] width 31 height 12
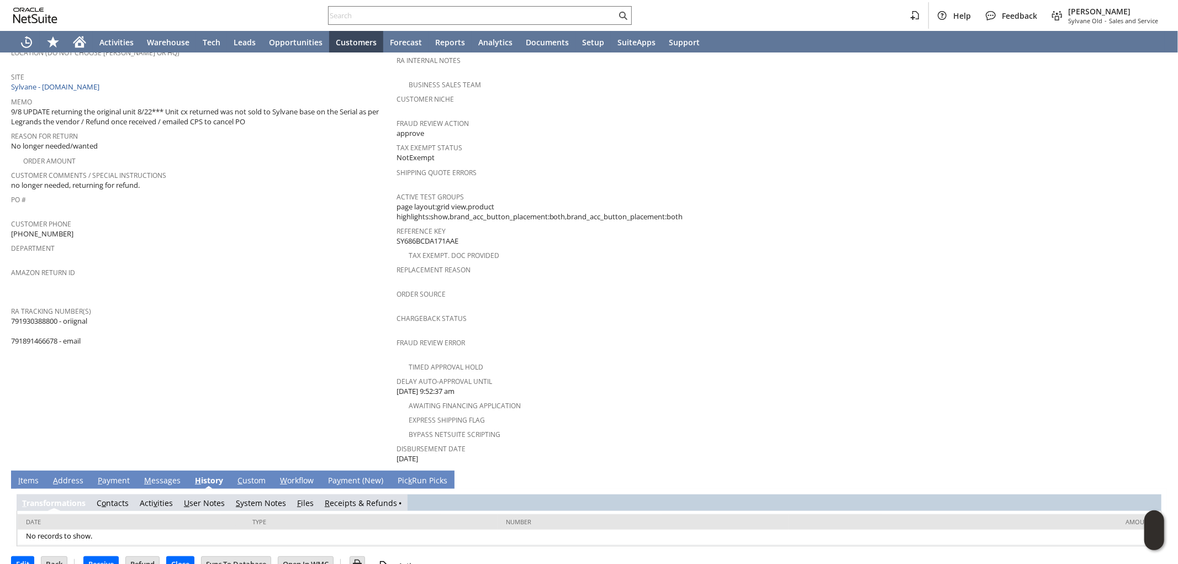
scroll to position [0, 0]
click at [300, 494] on td "F iles" at bounding box center [310, 502] width 28 height 17
click at [304, 497] on link "F iles" at bounding box center [309, 502] width 17 height 10
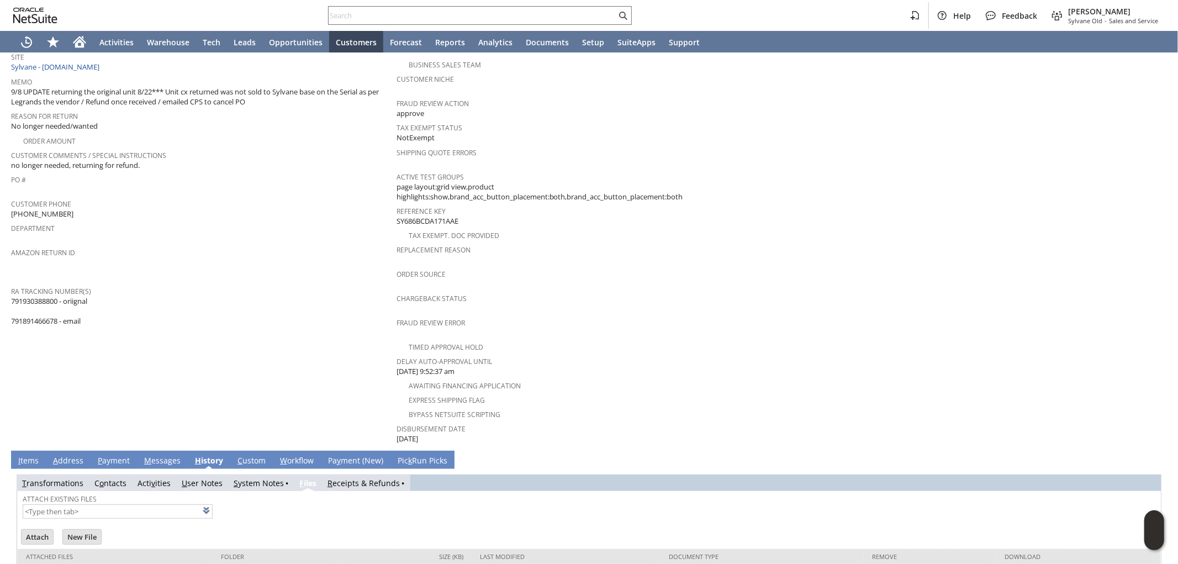
scroll to position [310, 0]
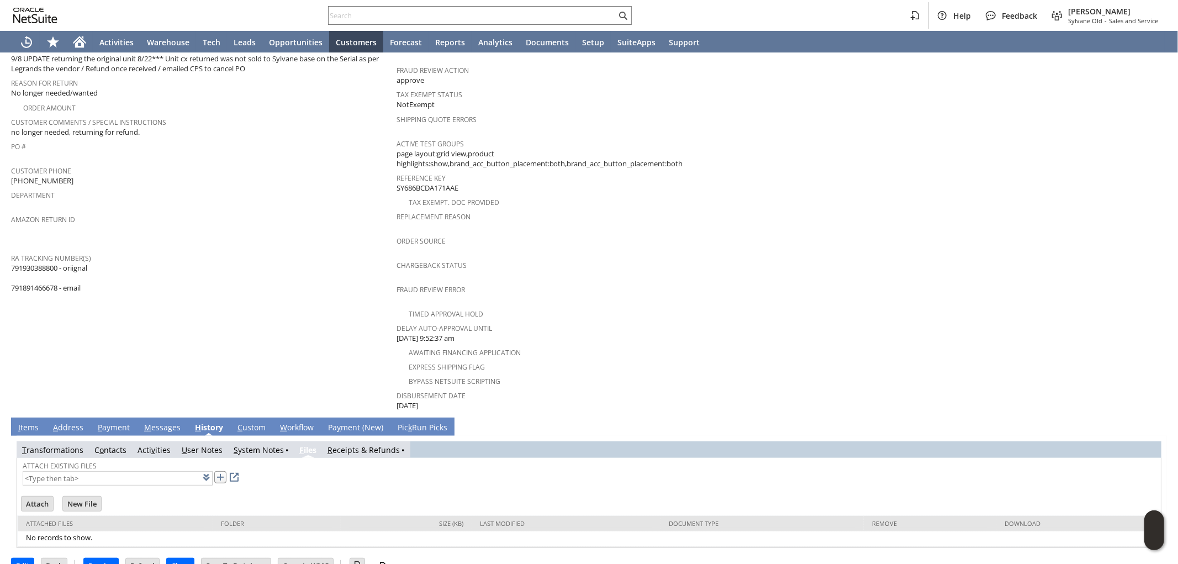
click at [214, 471] on link at bounding box center [220, 477] width 12 height 12
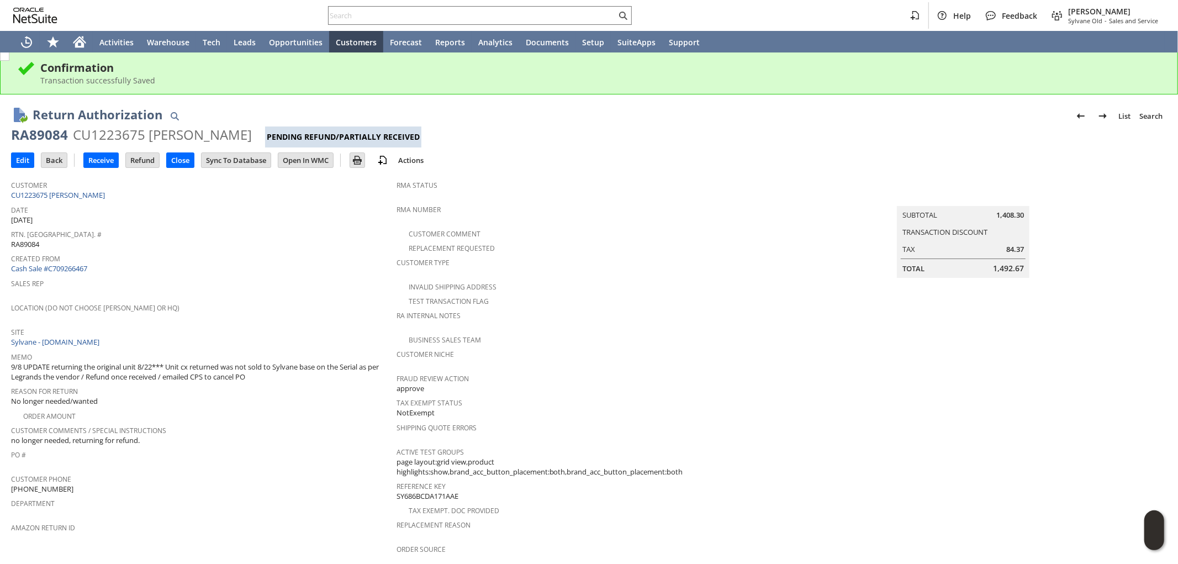
scroll to position [0, 0]
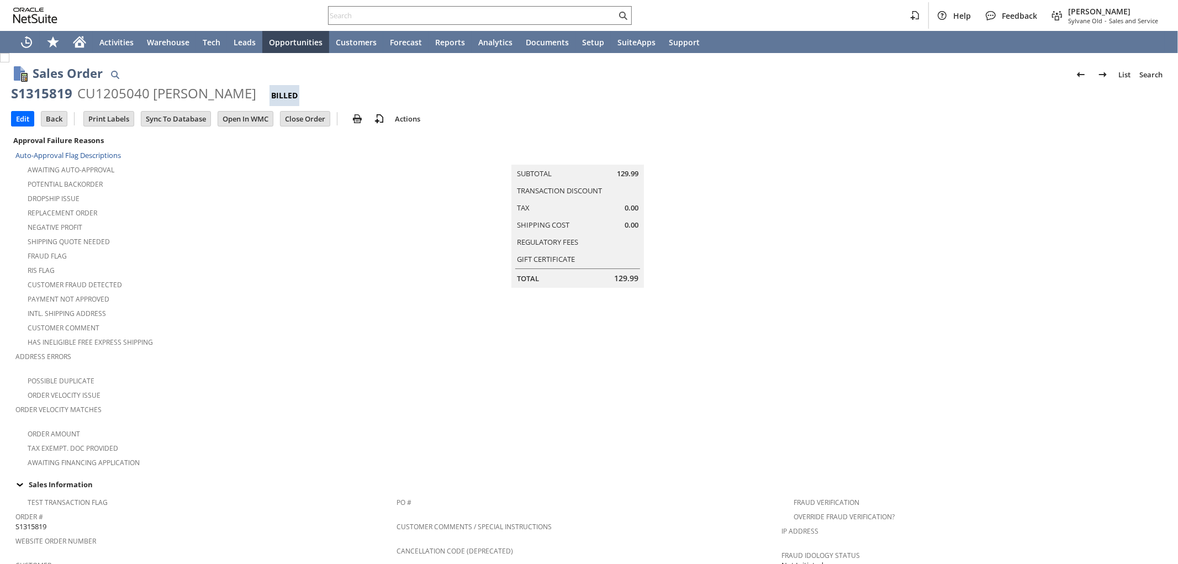
scroll to position [581, 0]
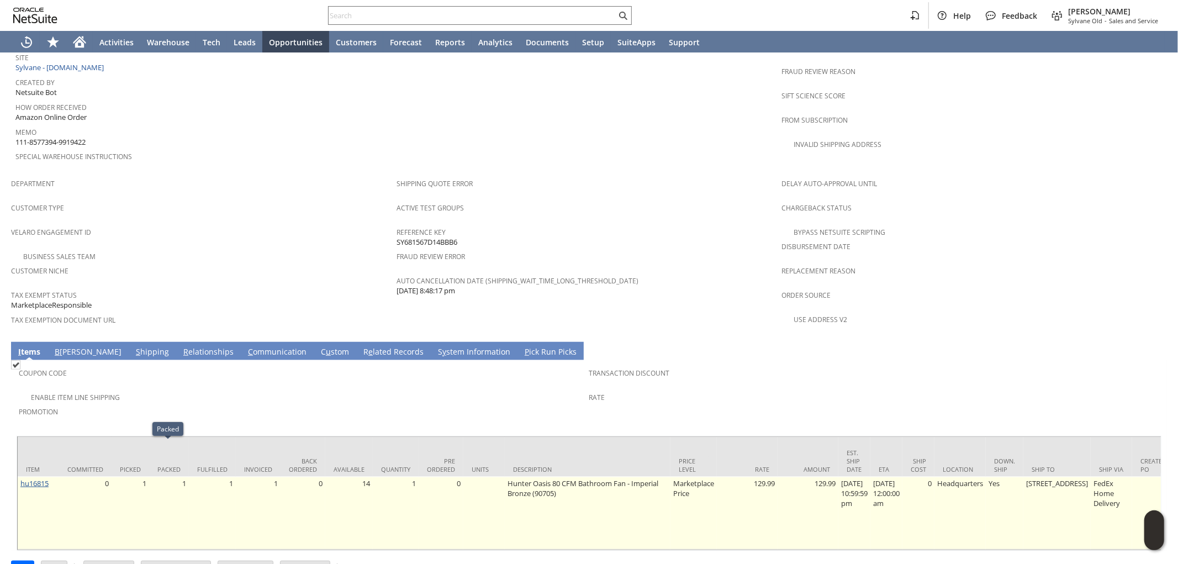
click at [40, 478] on link "hu16815" at bounding box center [34, 483] width 28 height 10
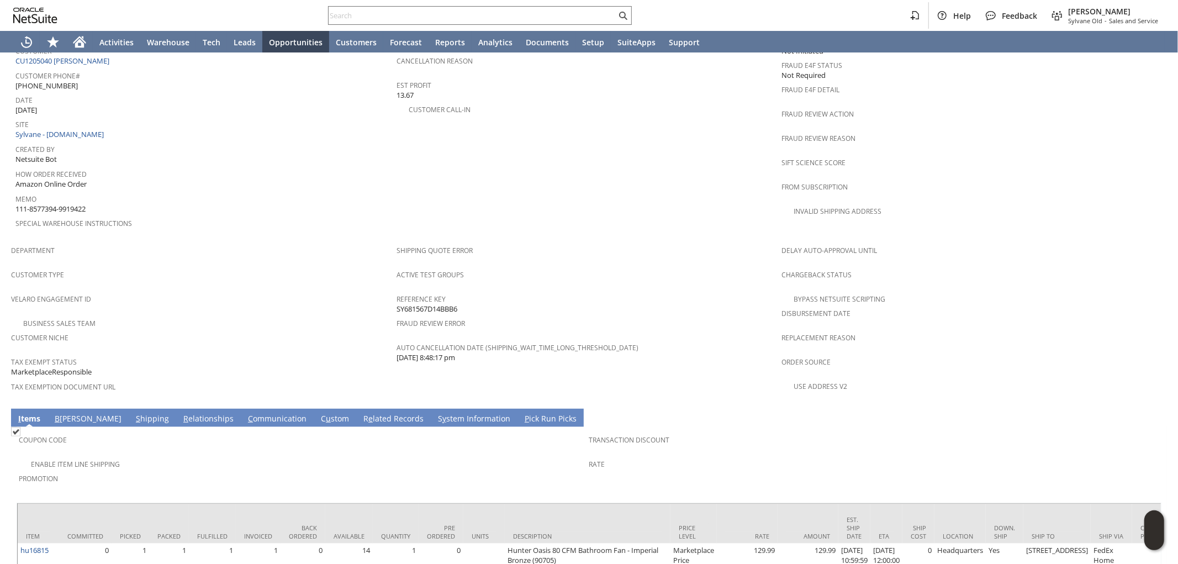
scroll to position [520, 0]
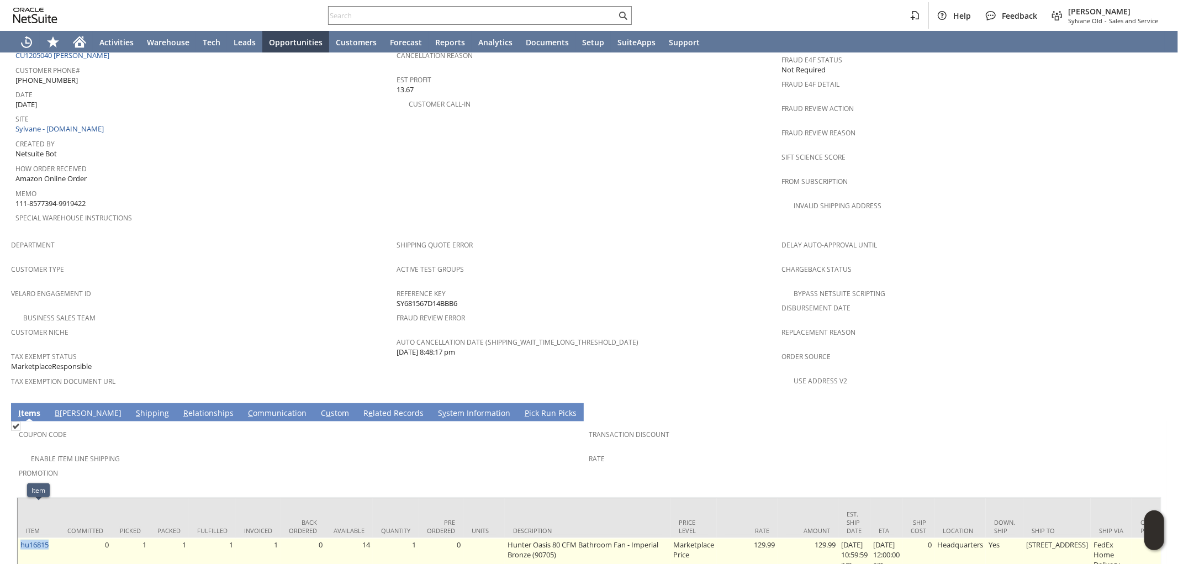
drag, startPoint x: 50, startPoint y: 511, endPoint x: 18, endPoint y: 511, distance: 31.5
click at [18, 538] on td "hu16815" at bounding box center [38, 574] width 41 height 73
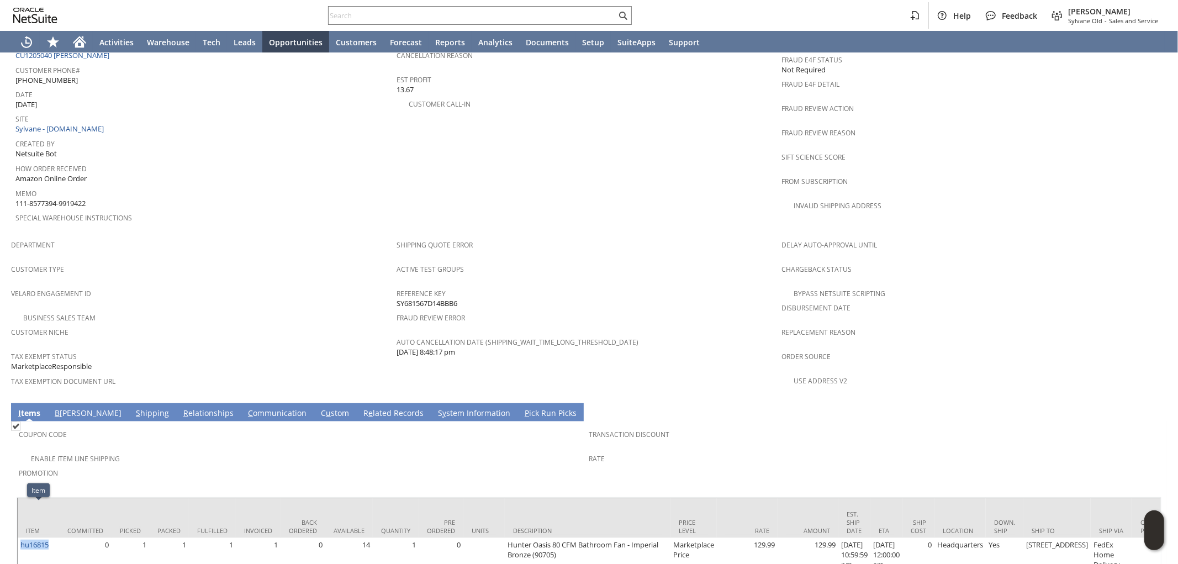
copy link "hu16815"
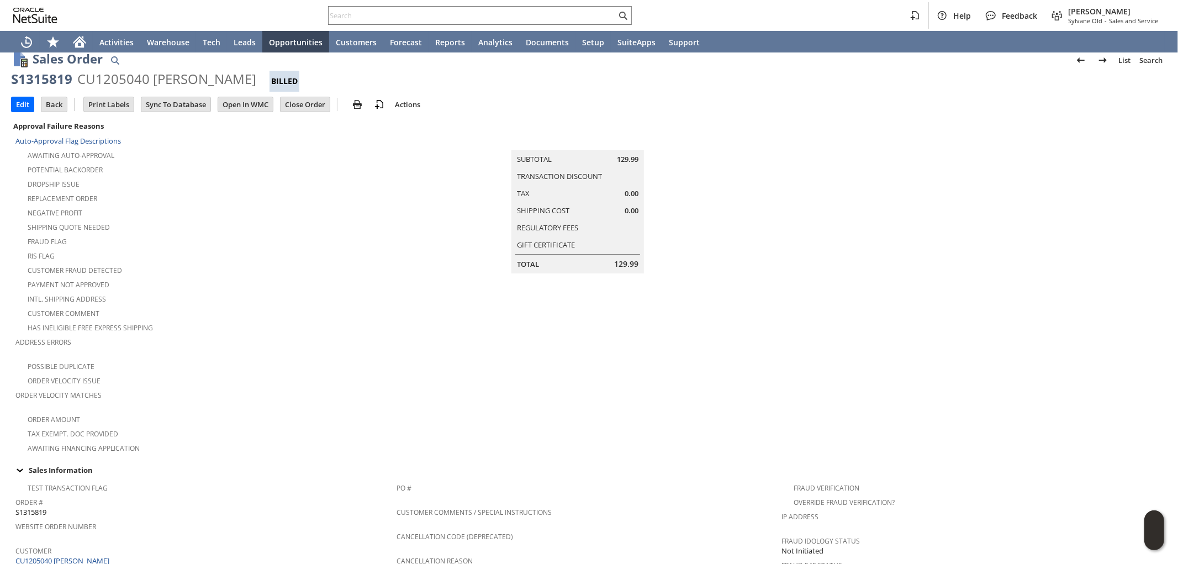
scroll to position [0, 0]
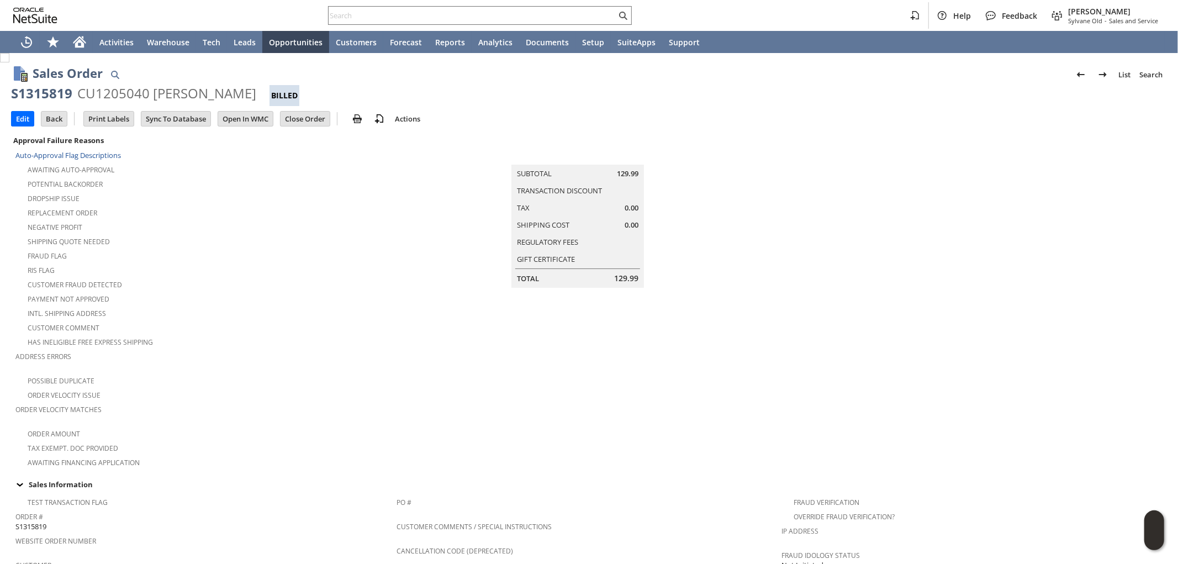
drag, startPoint x: 252, startPoint y: 88, endPoint x: 77, endPoint y: 94, distance: 175.1
click at [77, 94] on div "S1315819 CU1205040 Michael Ransom Billed" at bounding box center [589, 95] width 1156 height 22
copy div "CU1205040 [PERSON_NAME]"
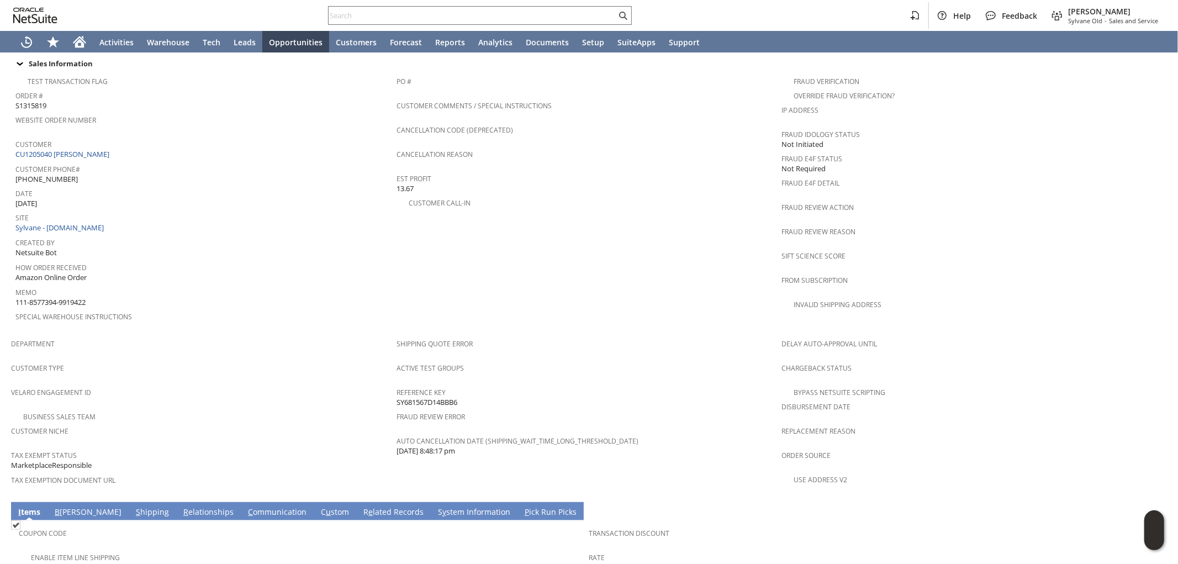
scroll to position [552, 0]
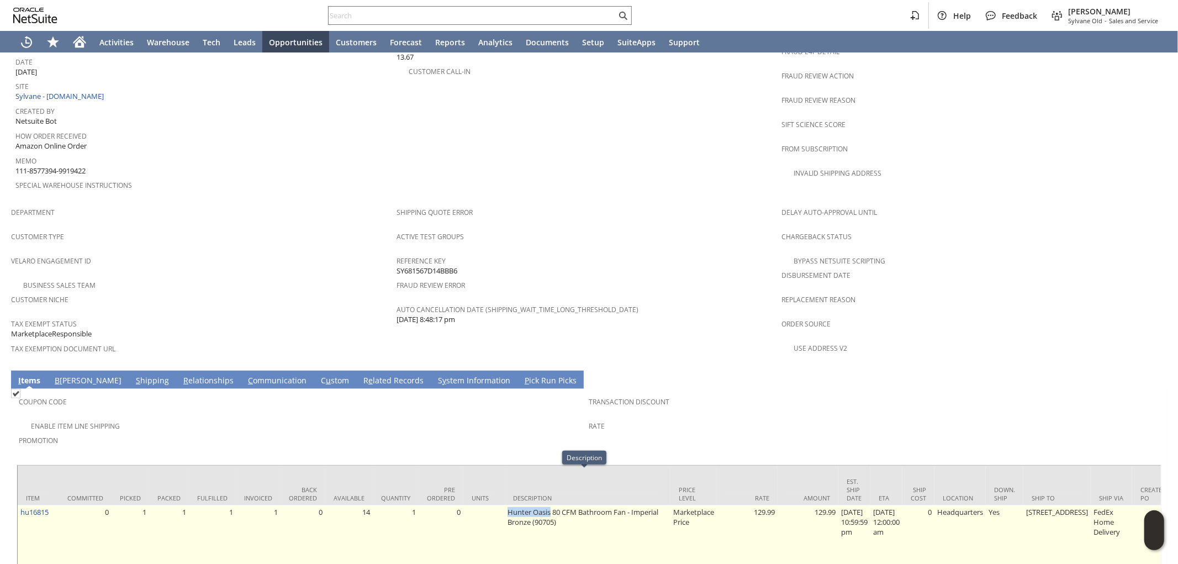
drag, startPoint x: 534, startPoint y: 473, endPoint x: 555, endPoint y: 478, distance: 22.0
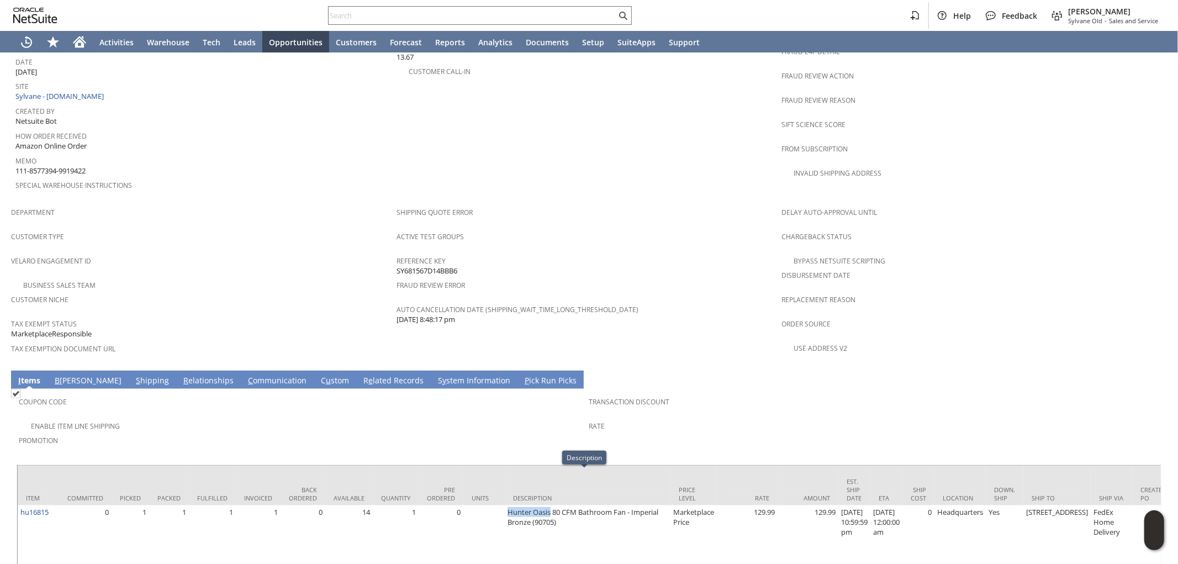
copy tr "Hunter Oasis"
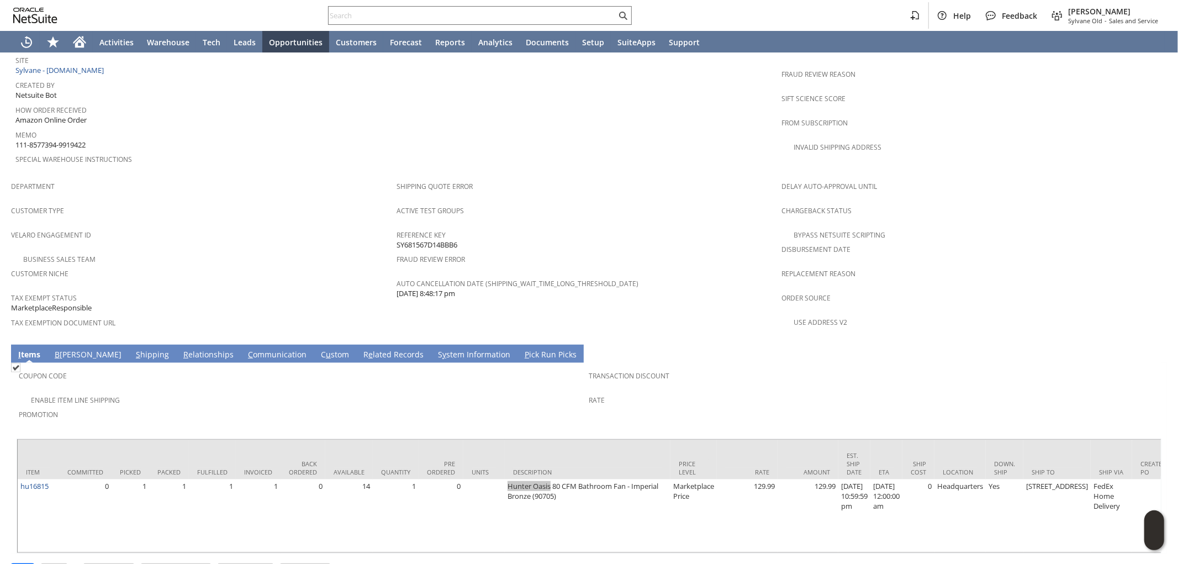
scroll to position [581, 0]
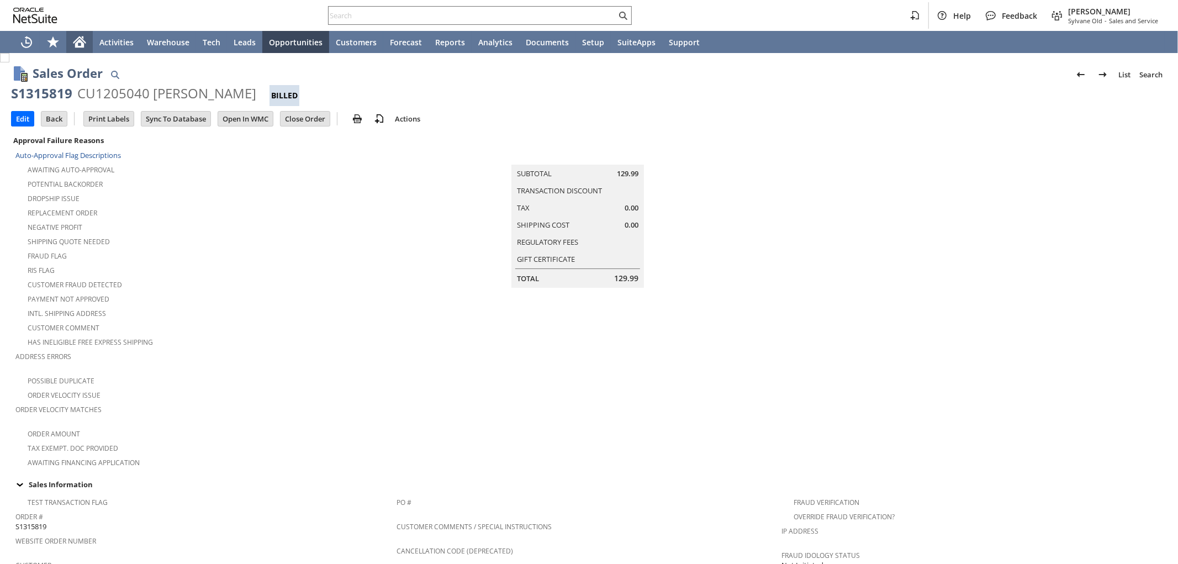
click at [83, 43] on icon "Home" at bounding box center [79, 43] width 9 height 8
